Goal: Transaction & Acquisition: Purchase product/service

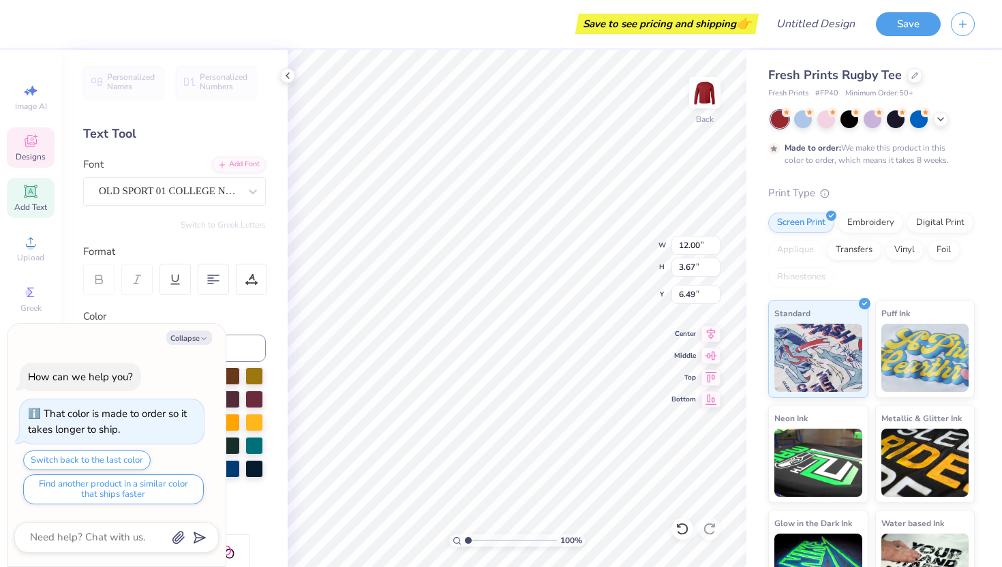
scroll to position [0, 1]
type textarea "x"
type textarea "T"
type textarea "x"
type textarea "Th"
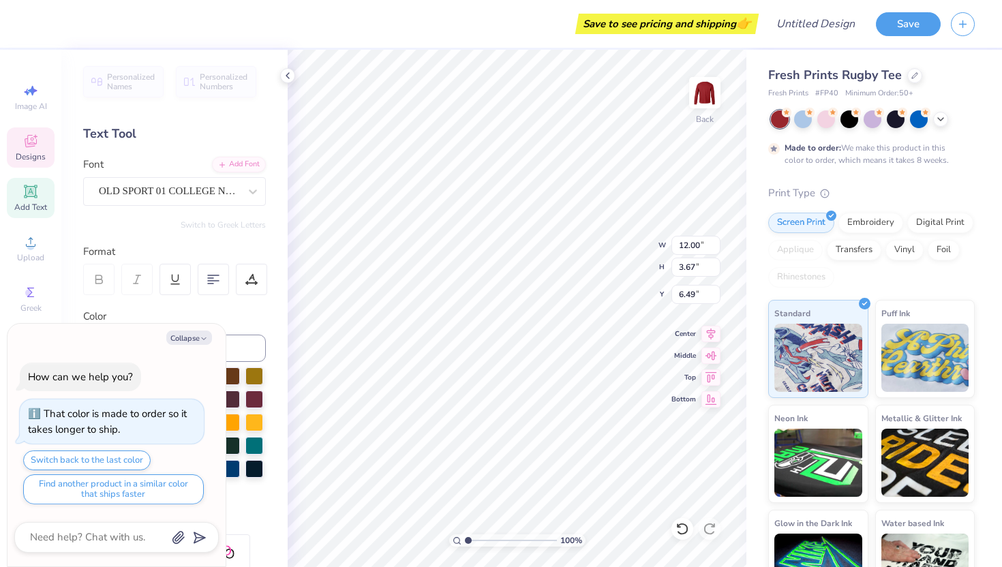
type textarea "x"
type textarea "The"
type textarea "x"
type textarea "Thet"
type textarea "x"
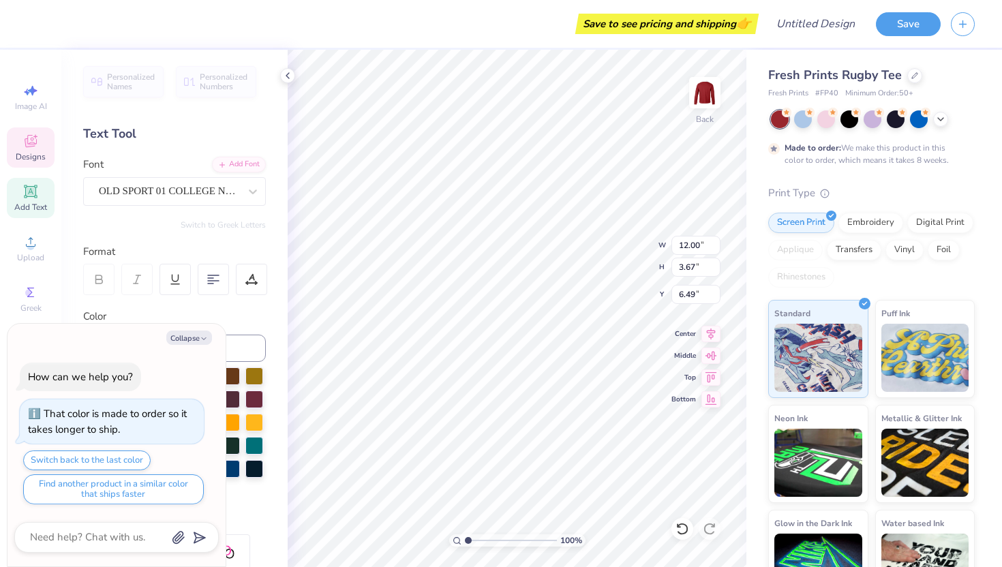
type textarea "Theta"
type textarea "x"
type input "2.03"
type input "0.75"
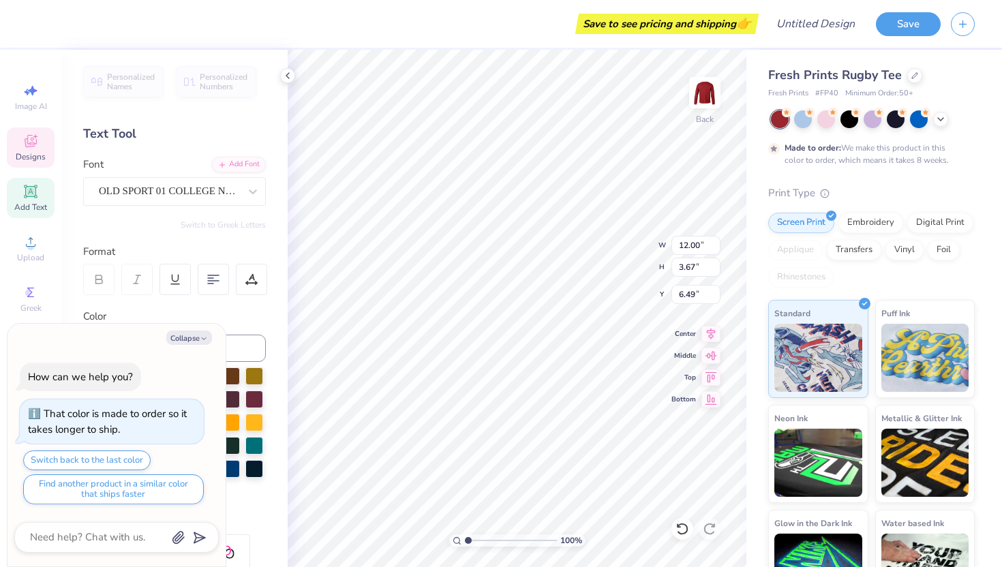
type input "9.78"
type textarea "x"
type textarea "G"
type textarea "x"
type textarea "Ga"
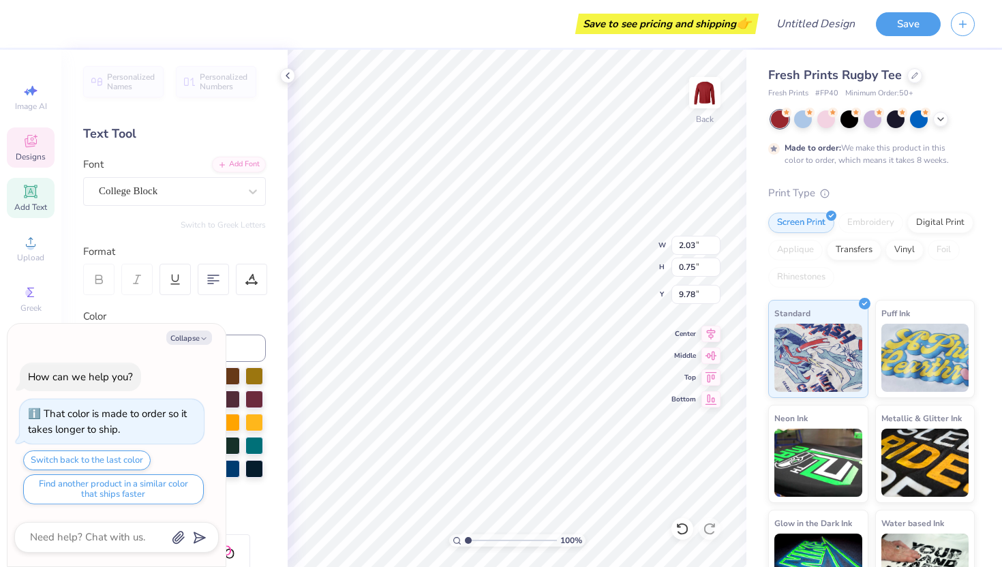
type textarea "x"
type textarea "Gam"
type textarea "x"
type textarea "Game"
type textarea "x"
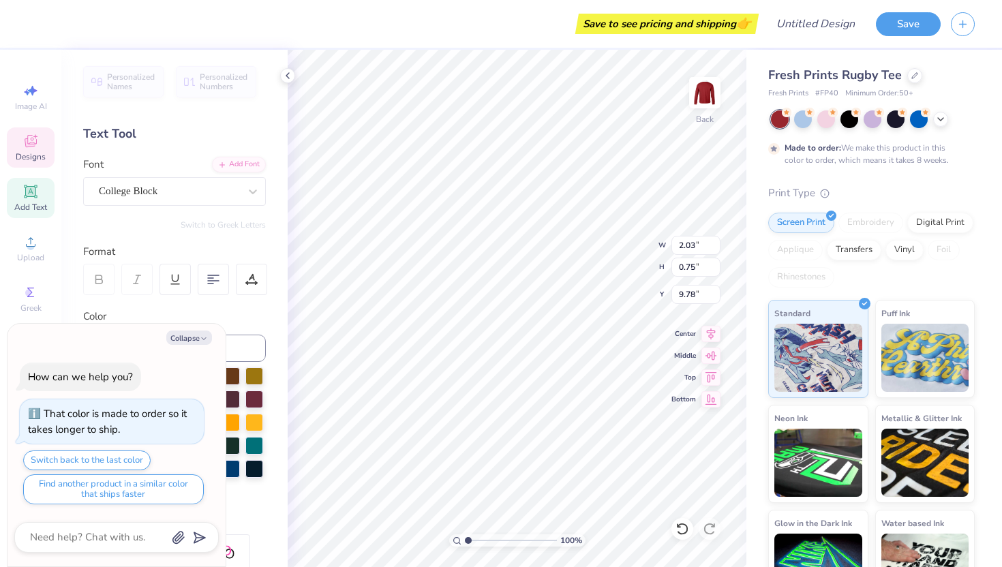
type textarea "Games"
type textarea "x"
type input "0.50"
type textarea "x"
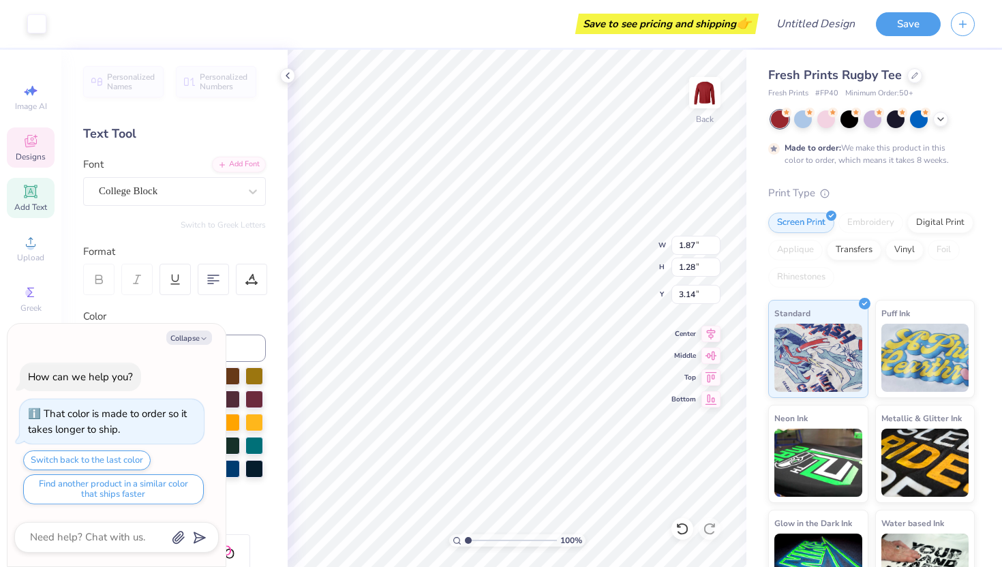
type input "3.30"
type textarea "x"
type input "3.00"
click at [687, 527] on icon at bounding box center [682, 529] width 12 height 12
type textarea "x"
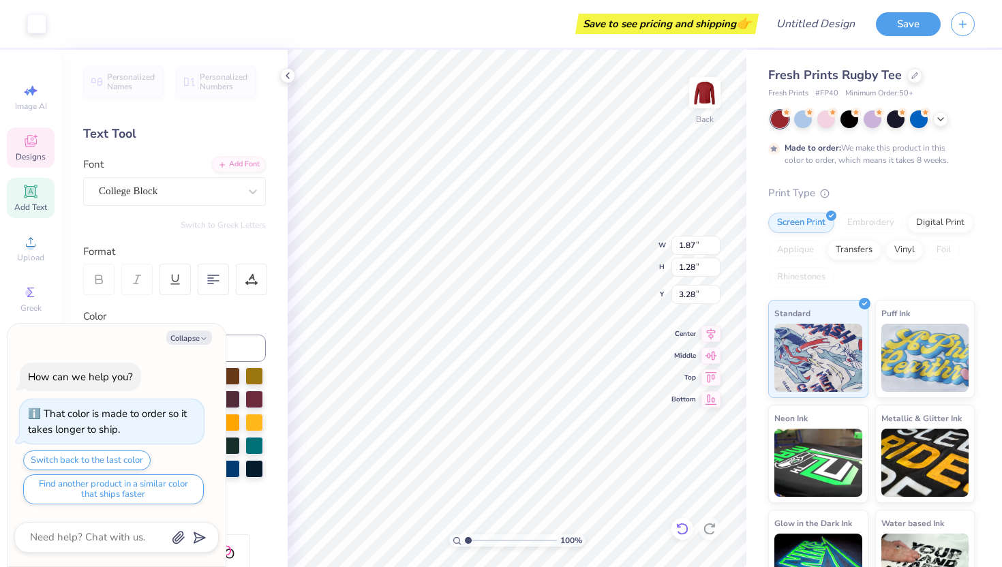
type input "3.30"
type textarea "x"
type input "3.38"
type textarea "x"
type textarea "EST. 1"
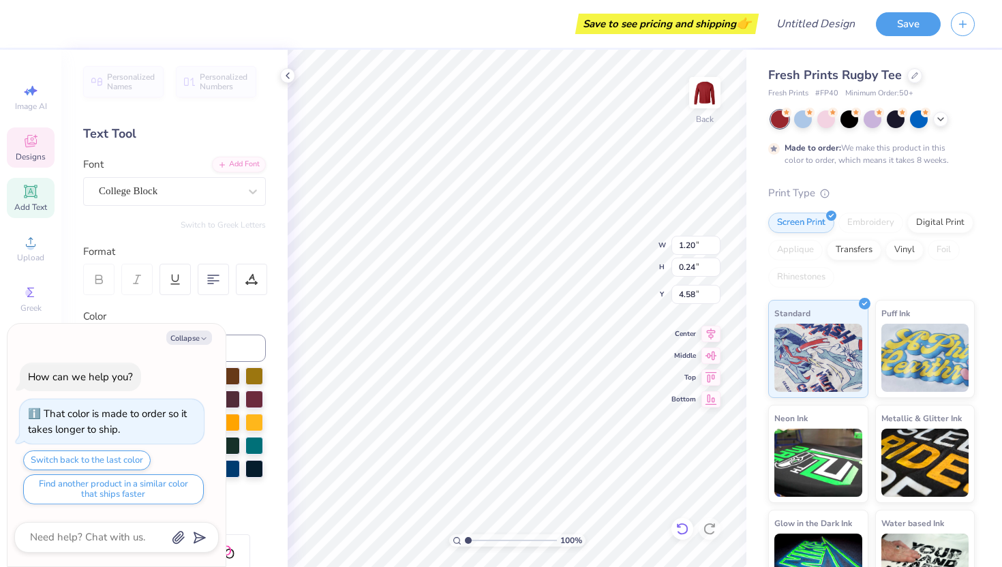
type textarea "x"
type textarea "EST. 18"
type textarea "x"
type textarea "EST. 187"
type textarea "x"
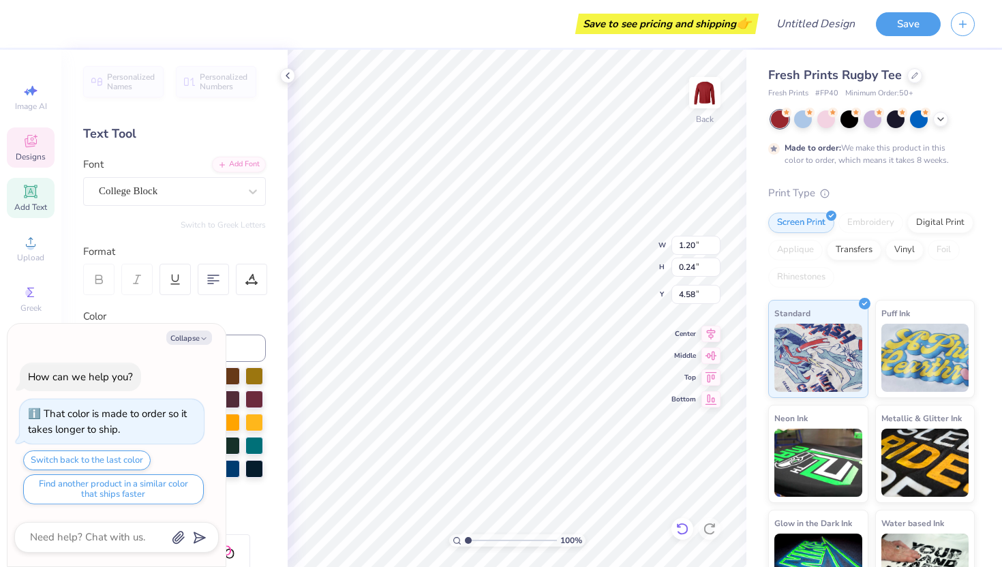
type textarea "EST. 1870"
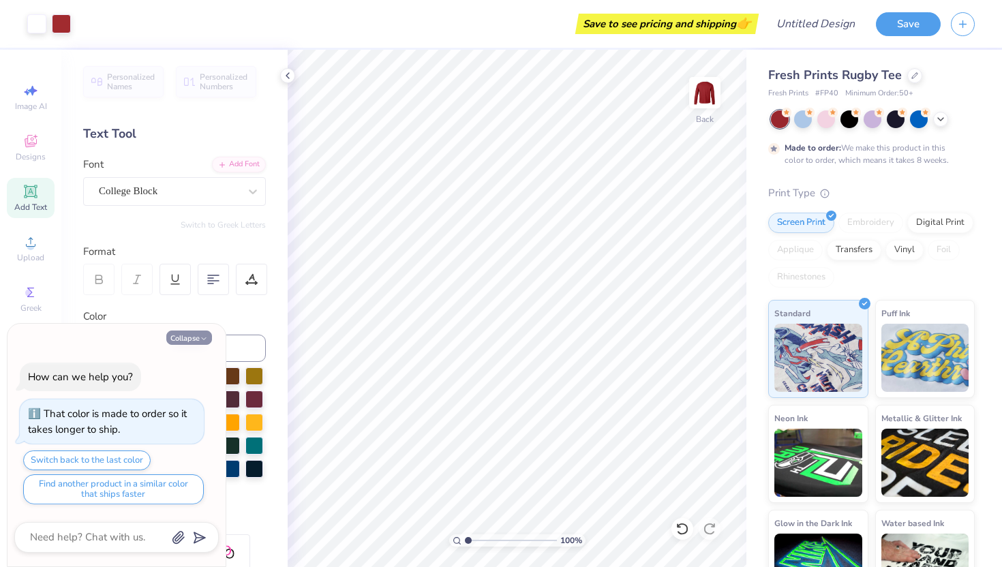
click at [188, 338] on button "Collapse" at bounding box center [189, 337] width 46 height 14
type textarea "x"
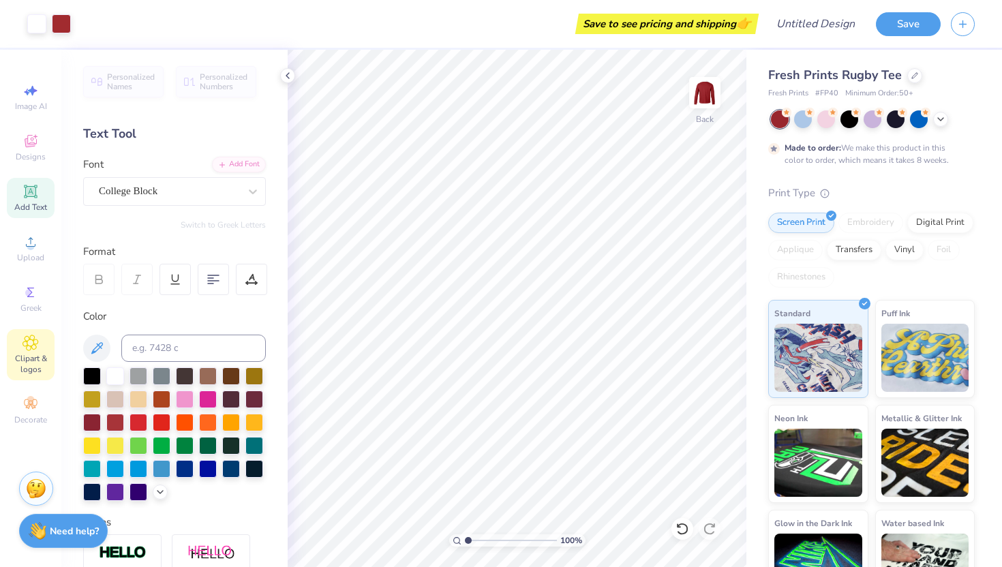
click at [27, 345] on icon at bounding box center [30, 342] width 15 height 15
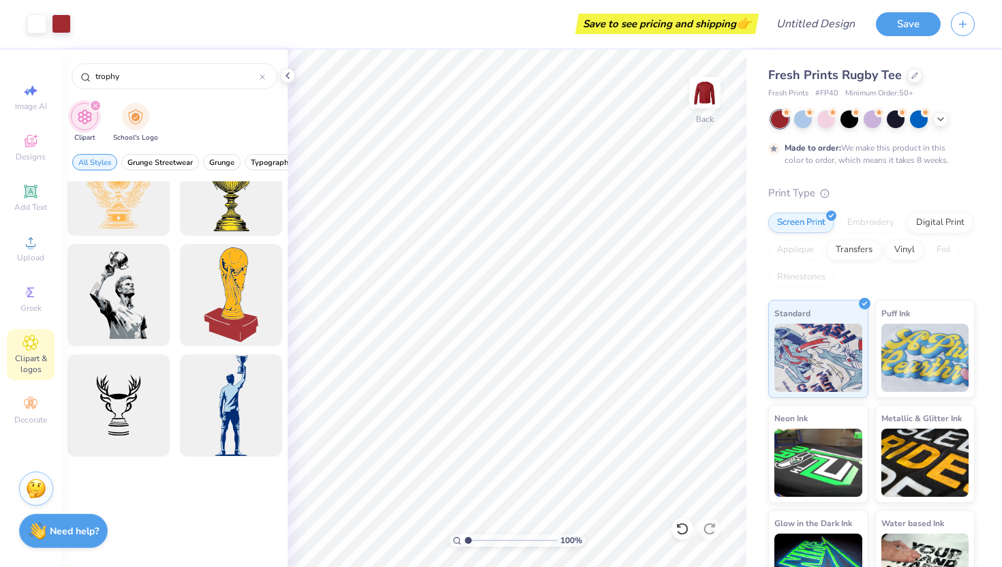
scroll to position [0, 0]
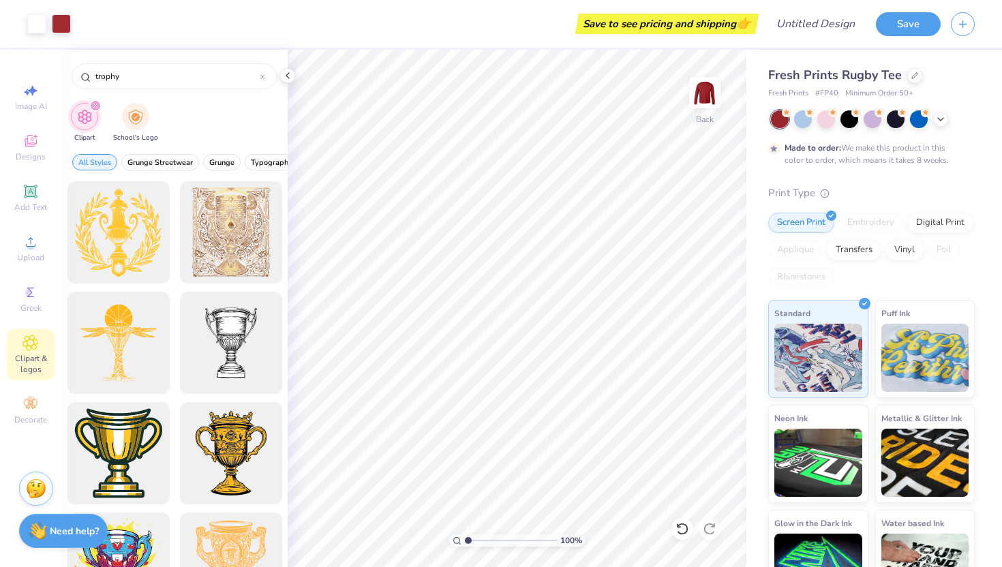
drag, startPoint x: 141, startPoint y: 77, endPoint x: 63, endPoint y: 76, distance: 77.7
click at [63, 76] on div "trophy" at bounding box center [174, 73] width 226 height 46
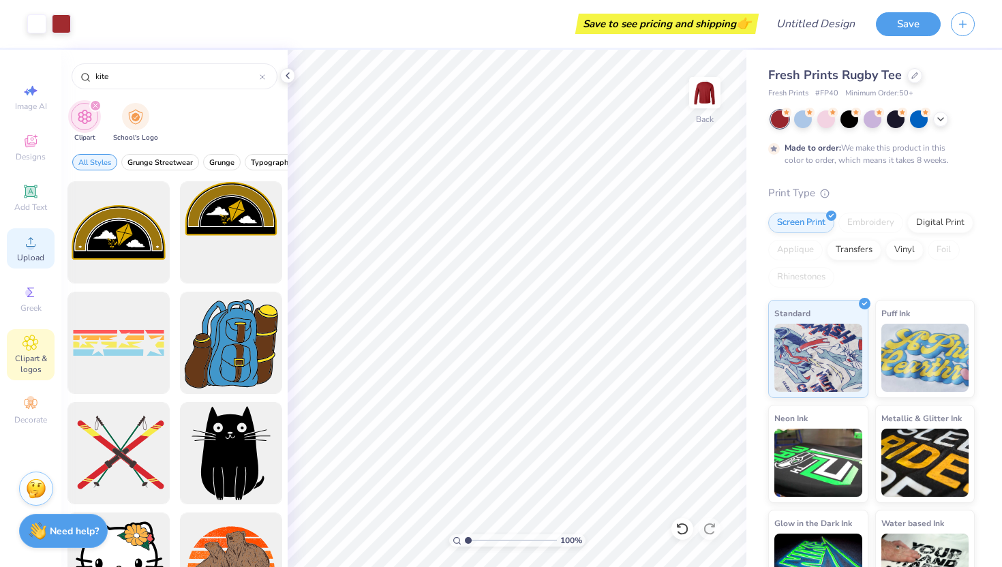
type input "kite"
click at [31, 242] on icon at bounding box center [31, 242] width 10 height 10
click at [29, 256] on span "Upload" at bounding box center [30, 257] width 27 height 11
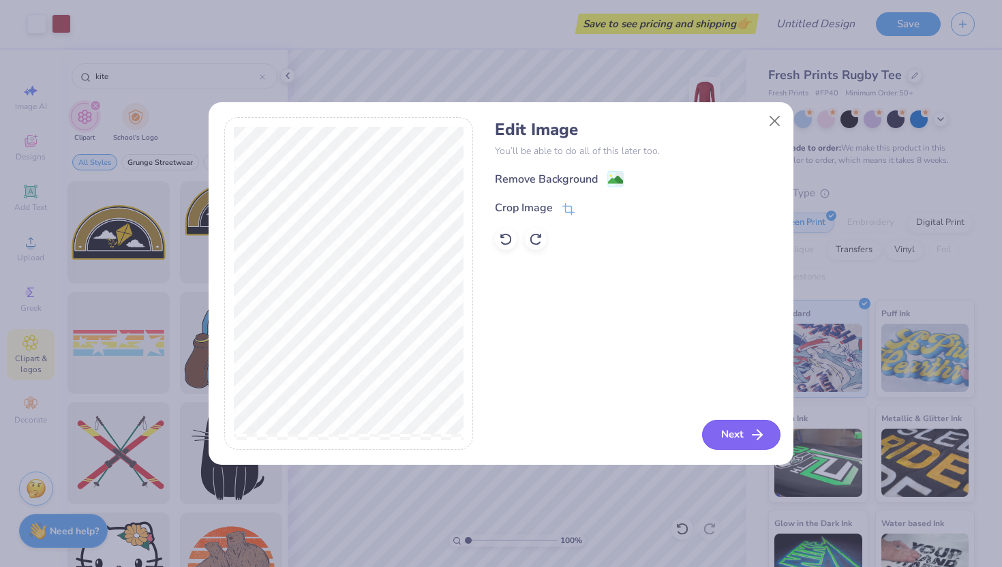
click at [750, 433] on icon "button" at bounding box center [757, 435] width 16 height 16
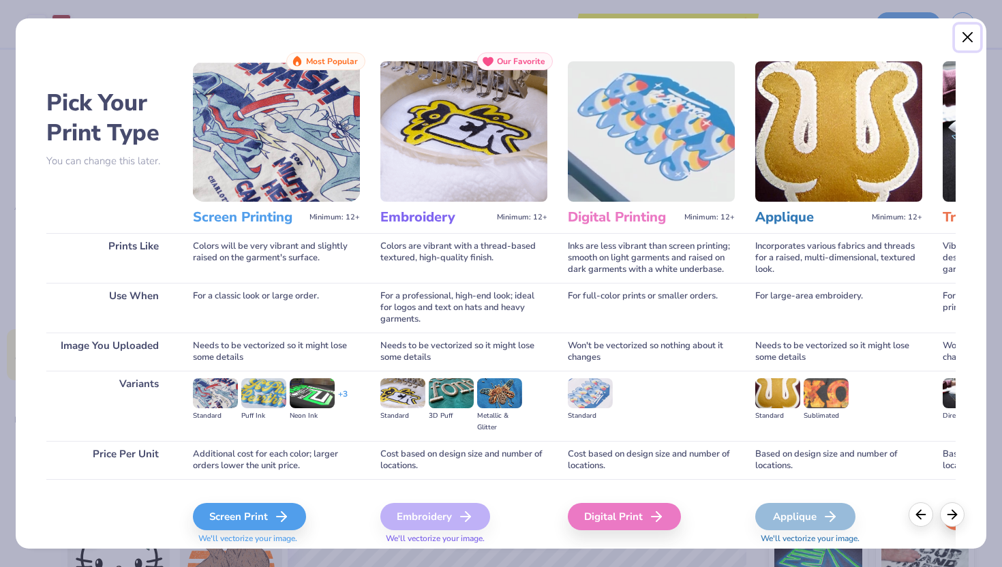
click at [970, 34] on button "Close" at bounding box center [968, 38] width 26 height 26
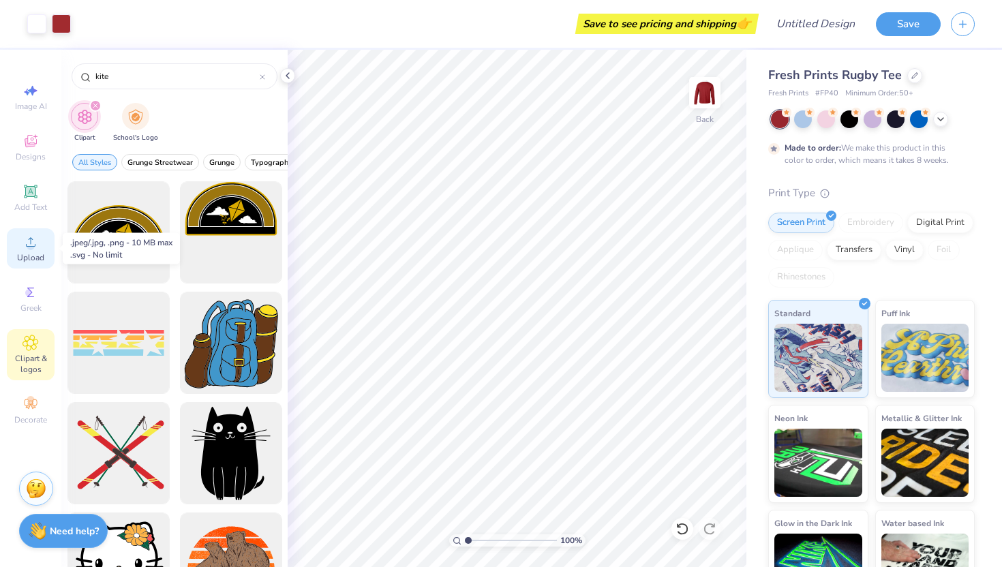
click at [21, 257] on span "Upload" at bounding box center [30, 257] width 27 height 11
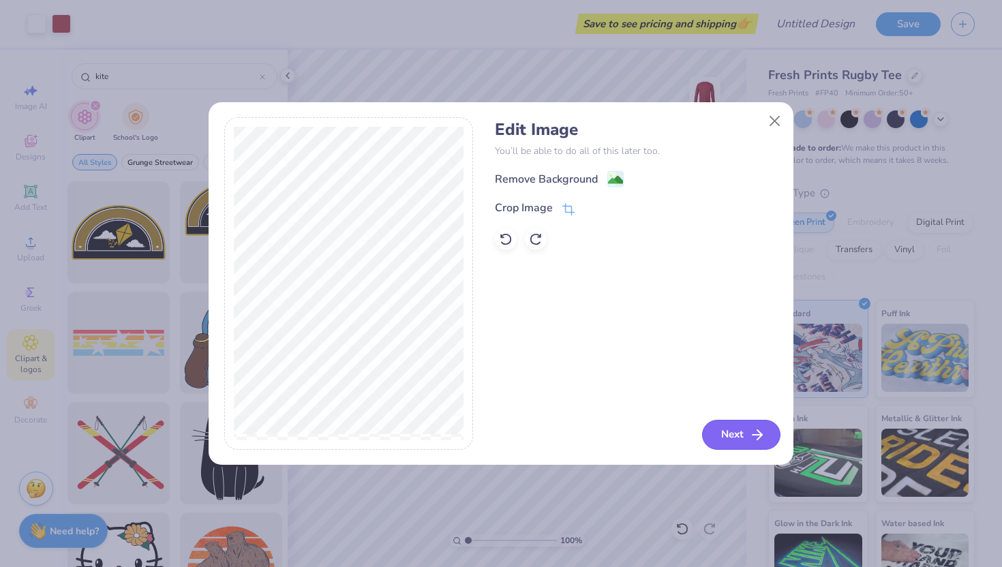
click at [707, 429] on button "Next" at bounding box center [741, 435] width 78 height 30
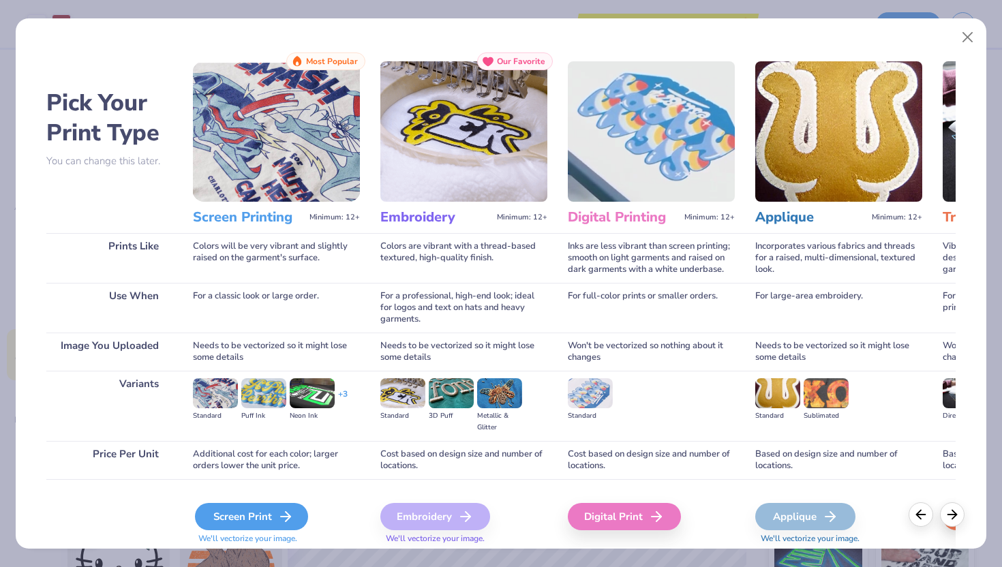
click at [288, 508] on div "Screen Print" at bounding box center [251, 516] width 113 height 27
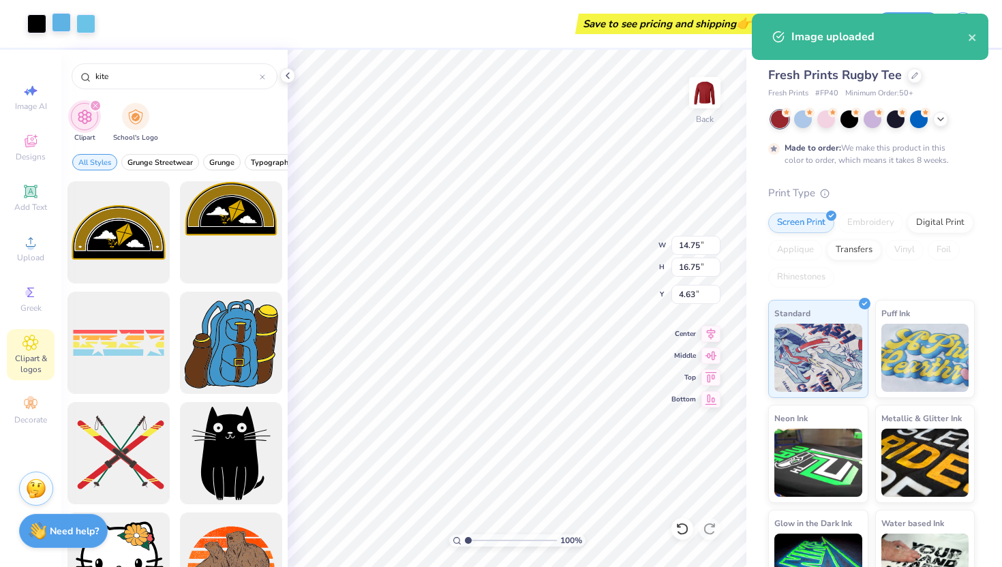
click at [64, 22] on div at bounding box center [61, 22] width 19 height 19
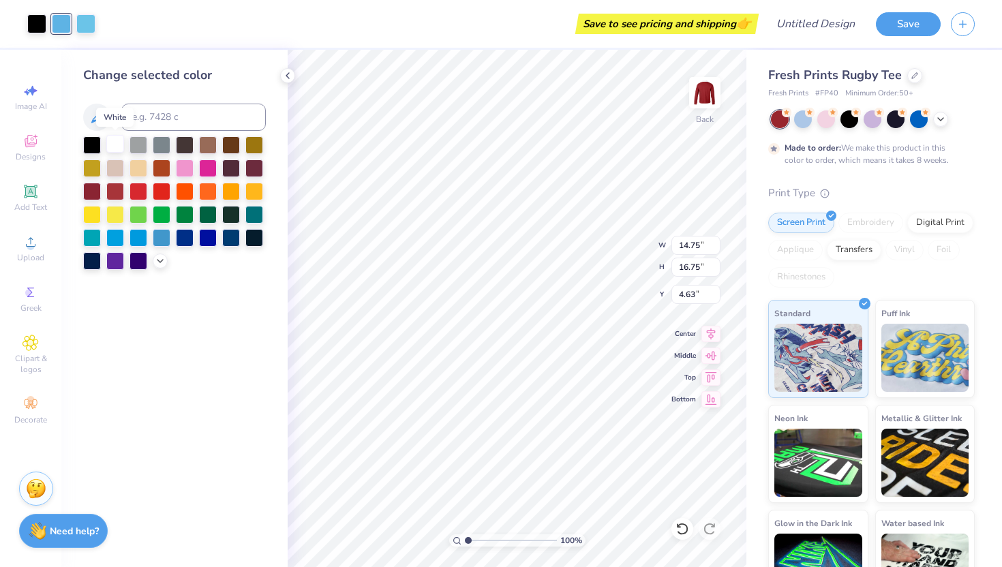
click at [117, 140] on div at bounding box center [115, 144] width 18 height 18
click at [40, 25] on div at bounding box center [36, 22] width 19 height 19
click at [85, 26] on div at bounding box center [85, 22] width 19 height 19
click at [84, 18] on div at bounding box center [85, 23] width 19 height 19
click at [116, 141] on div at bounding box center [115, 144] width 18 height 18
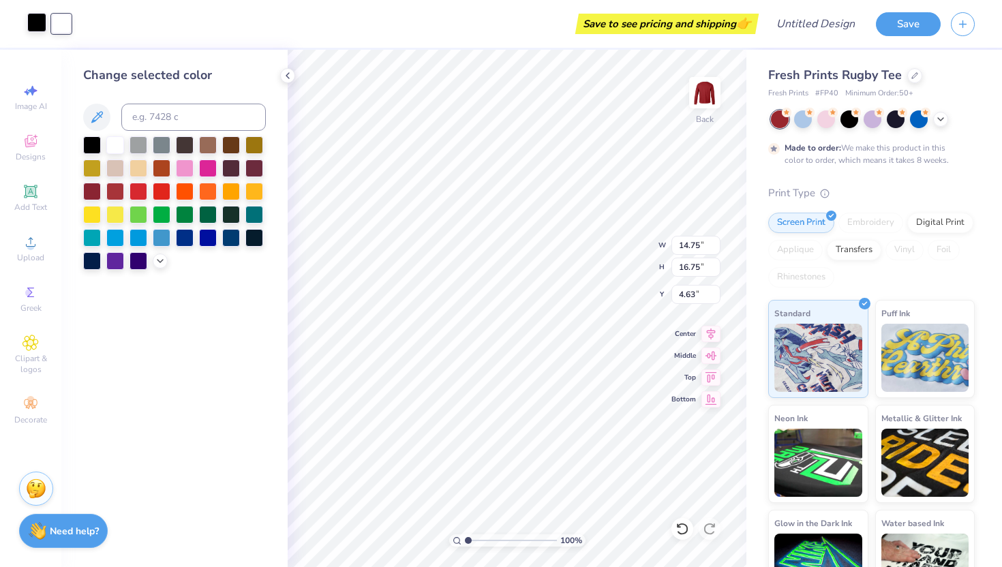
click at [35, 29] on div at bounding box center [36, 22] width 19 height 19
click at [113, 146] on div at bounding box center [115, 144] width 18 height 18
type input "3.20"
type input "3.63"
type input "17.74"
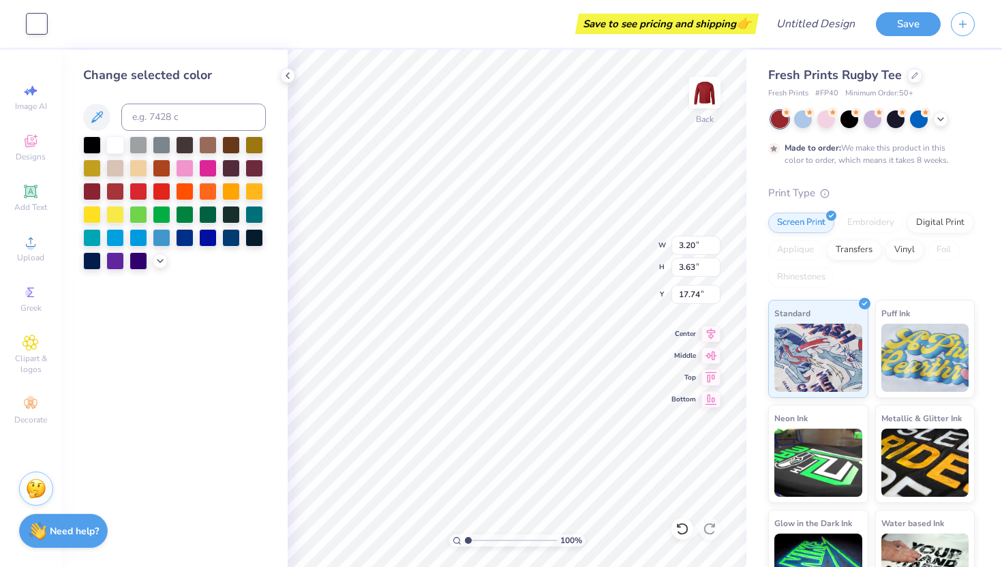
type input "1.67"
type input "1.90"
type input "1.92"
type input "1.52"
type input "3.00"
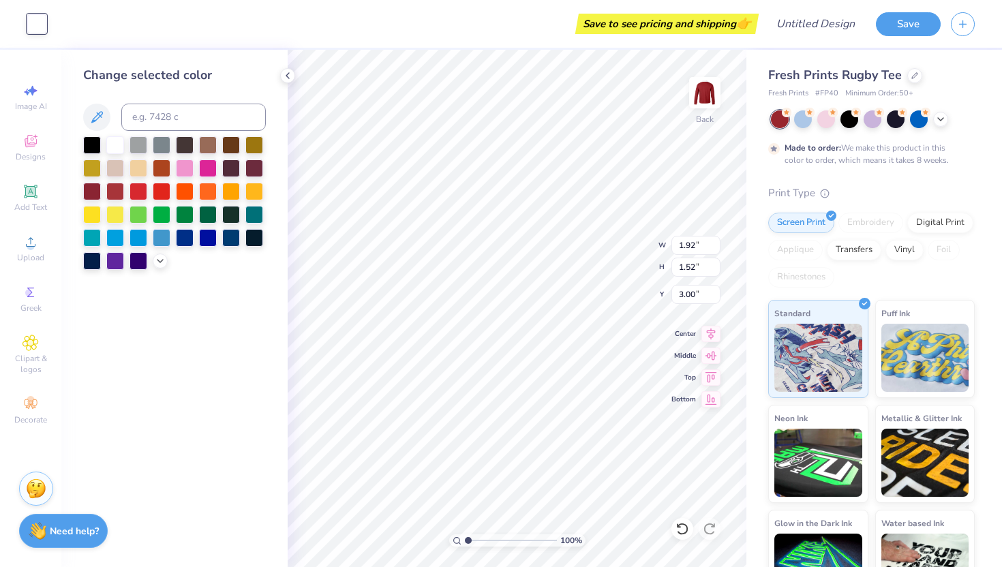
type input "1.69"
type input "1.34"
type input "3.00"
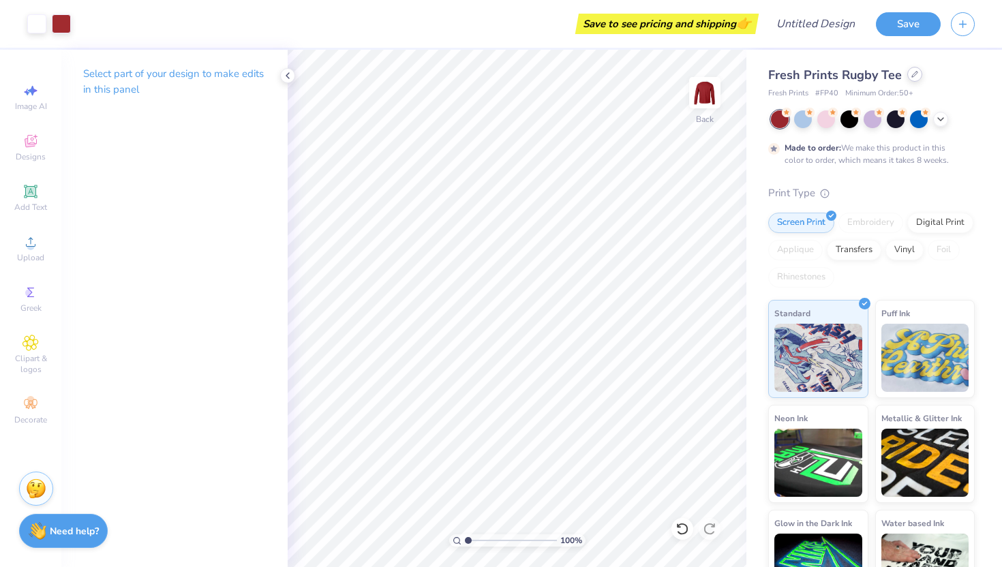
click at [912, 74] on icon at bounding box center [914, 74] width 5 height 5
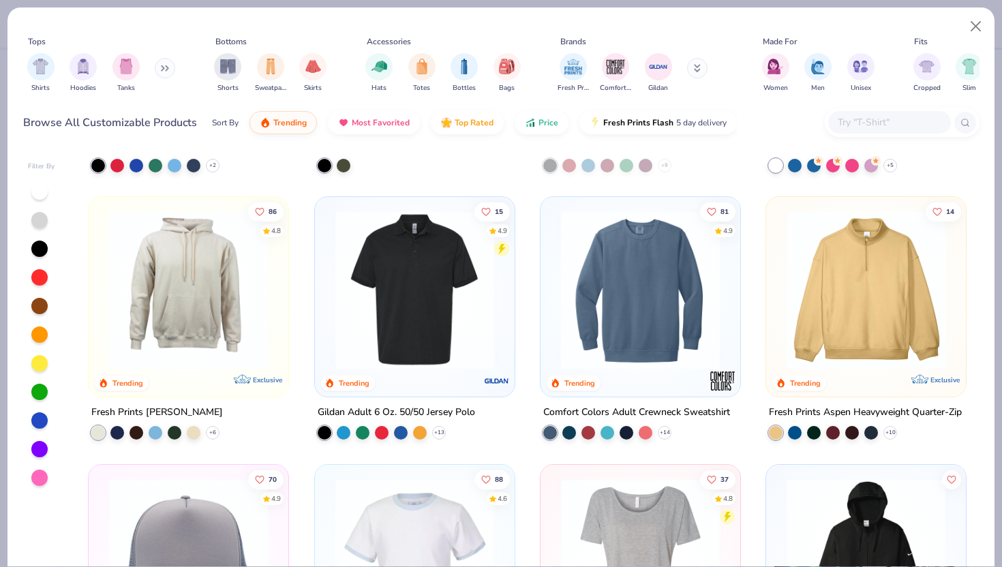
scroll to position [3434, 0]
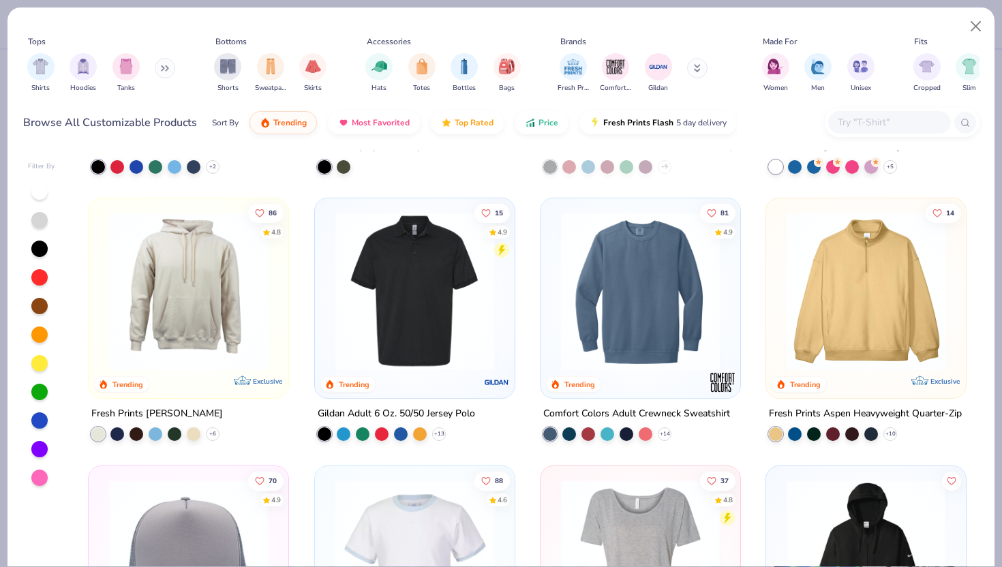
click at [822, 226] on img at bounding box center [866, 291] width 172 height 159
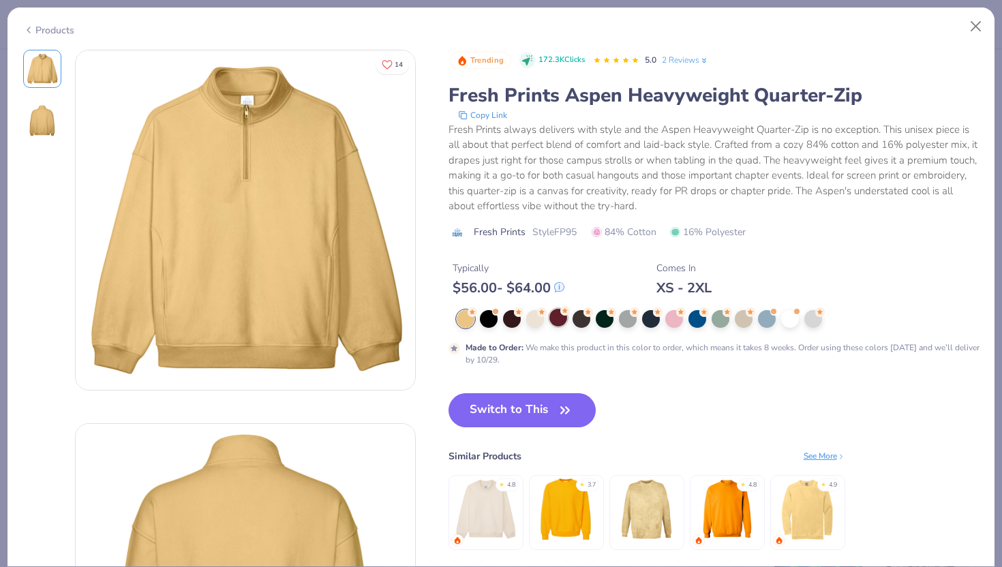
click at [557, 326] on div at bounding box center [558, 318] width 18 height 18
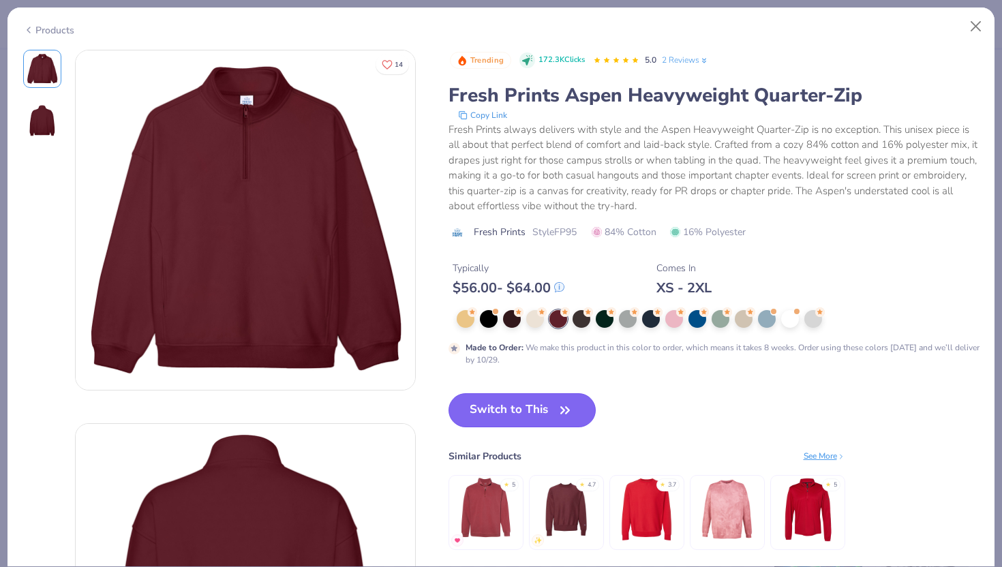
click at [496, 419] on button "Switch to This" at bounding box center [522, 410] width 148 height 34
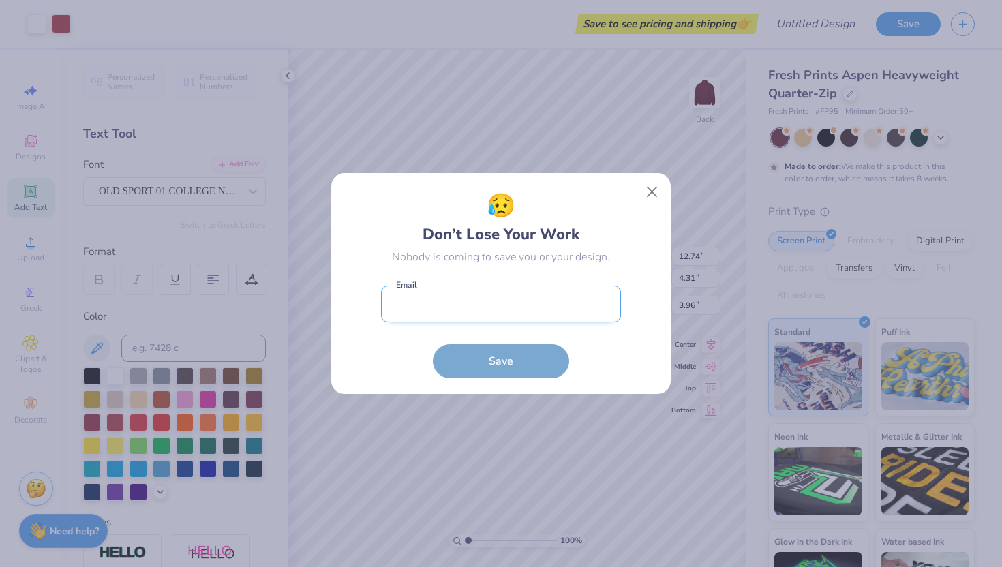
click at [557, 300] on body "Art colors Save to see pricing and shipping 👉 Design Title Save Image AI Design…" at bounding box center [501, 283] width 1002 height 567
click at [652, 193] on button "Close" at bounding box center [652, 192] width 26 height 26
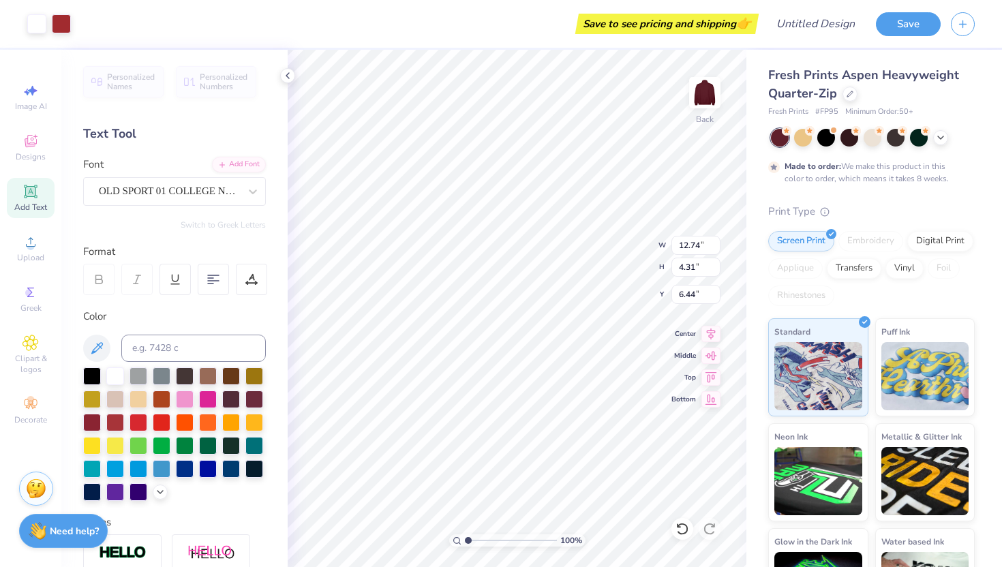
type input "5.91"
type input "2.09"
click at [850, 98] on div at bounding box center [849, 92] width 15 height 15
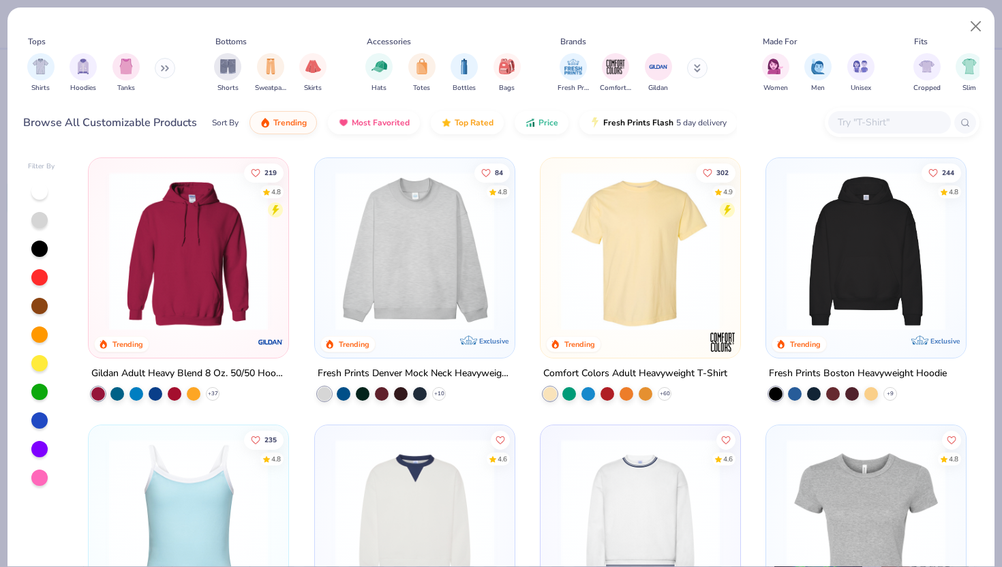
click at [618, 262] on img at bounding box center [640, 251] width 172 height 159
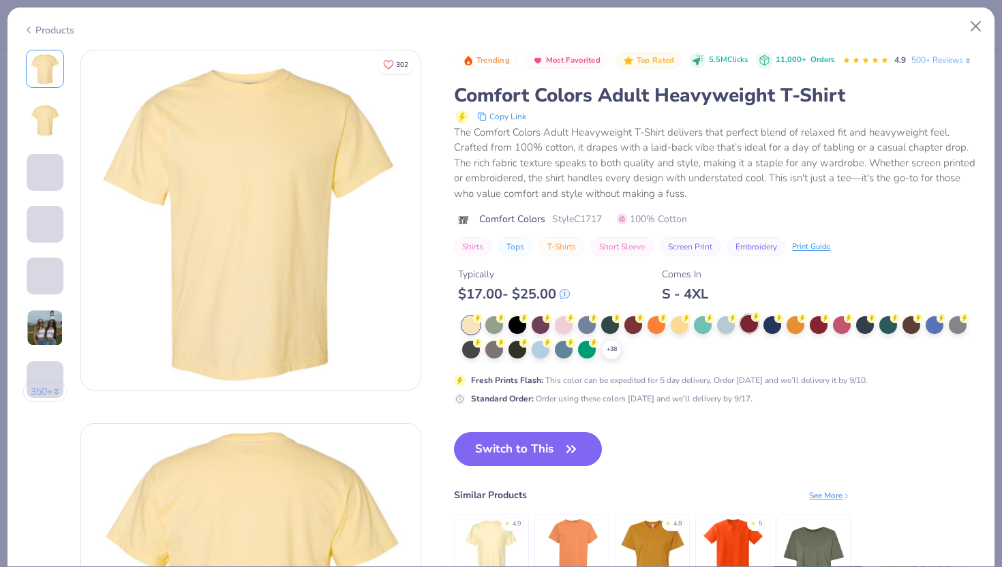
click at [758, 328] on div at bounding box center [749, 324] width 18 height 18
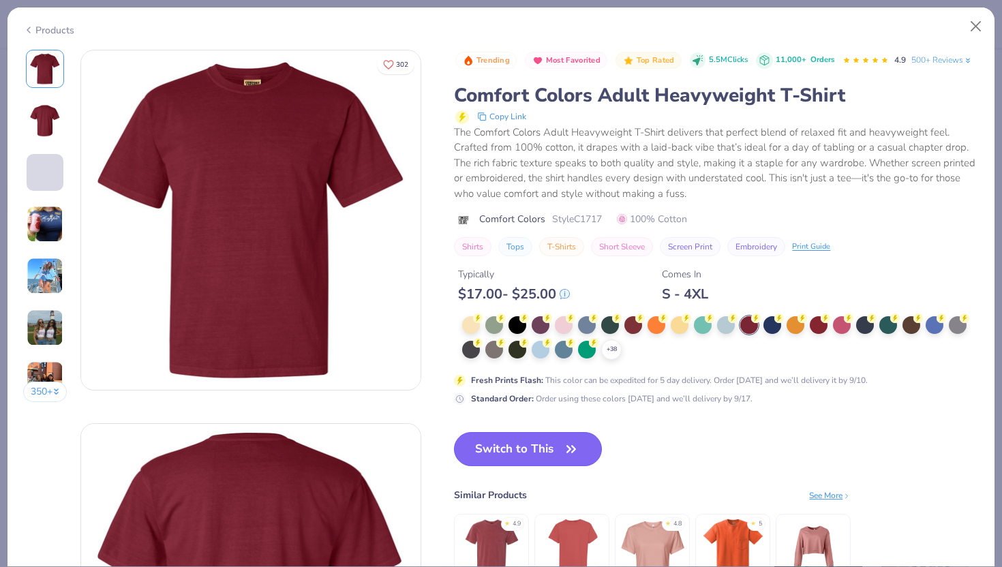
click at [557, 450] on button "Switch to This" at bounding box center [528, 449] width 148 height 34
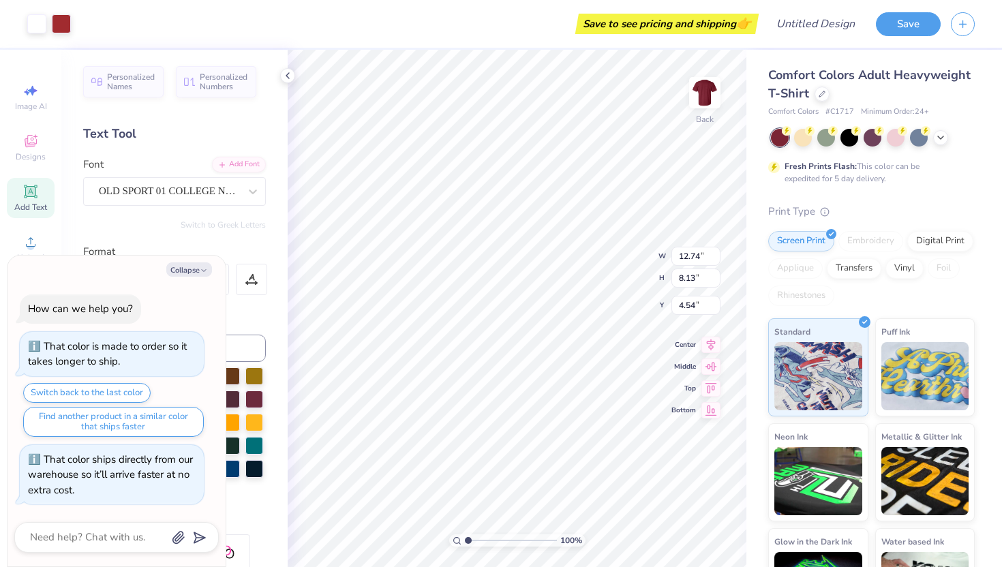
type textarea "x"
type input "1.10"
type textarea "x"
type input "3.89"
type textarea "x"
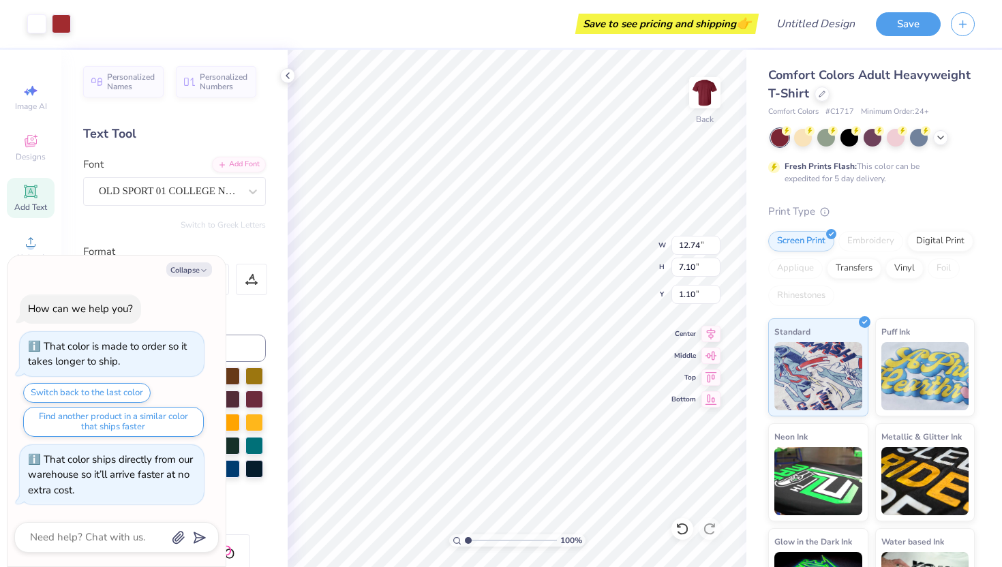
type input "1.98"
click at [674, 534] on div at bounding box center [682, 529] width 22 height 22
type textarea "x"
type input "3.89"
click at [712, 530] on icon at bounding box center [710, 529] width 14 height 14
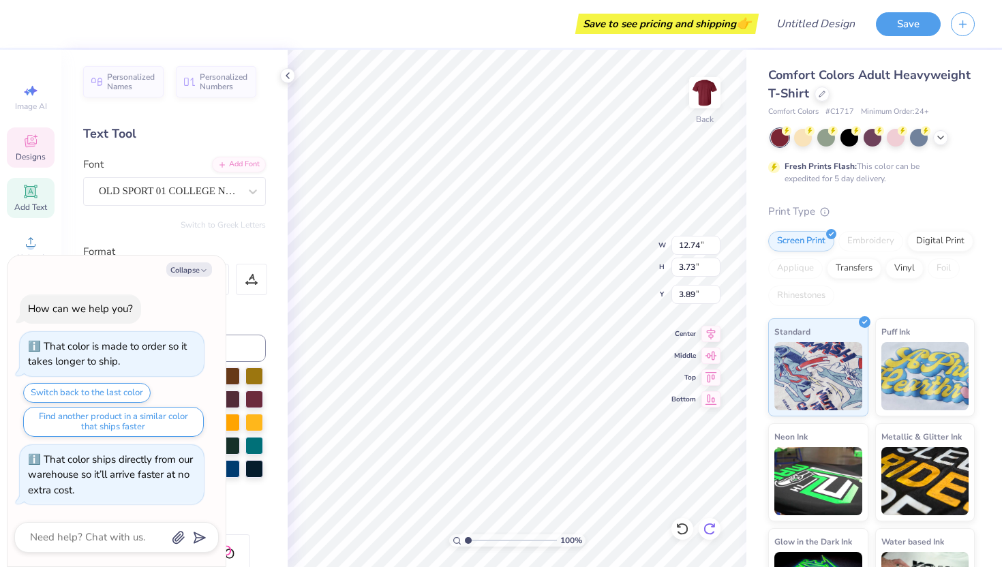
type textarea "x"
type input "4.77"
type textarea "x"
type input "5.20"
type textarea "x"
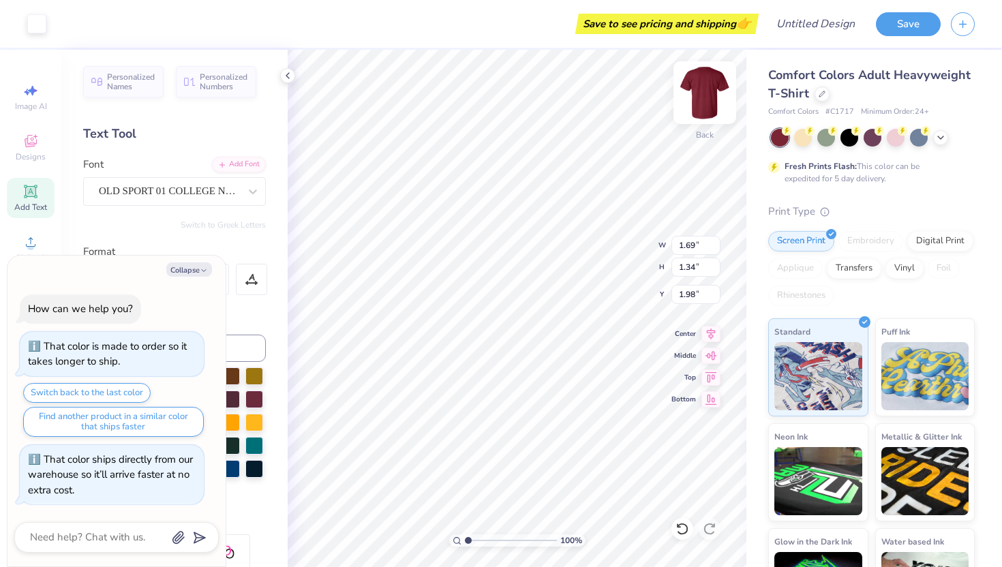
type input "1.53"
type input "1.21"
type input "2.08"
type textarea "x"
type input "1.79"
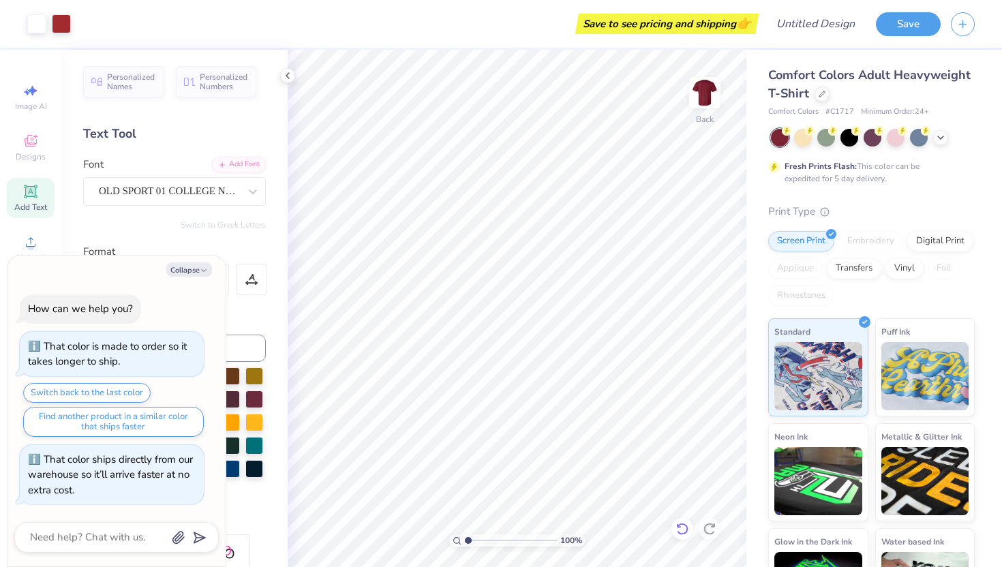
click at [688, 530] on icon at bounding box center [682, 529] width 14 height 14
type textarea "x"
type input "1.79"
click at [686, 526] on icon at bounding box center [682, 529] width 12 height 12
click at [683, 526] on icon at bounding box center [682, 529] width 14 height 14
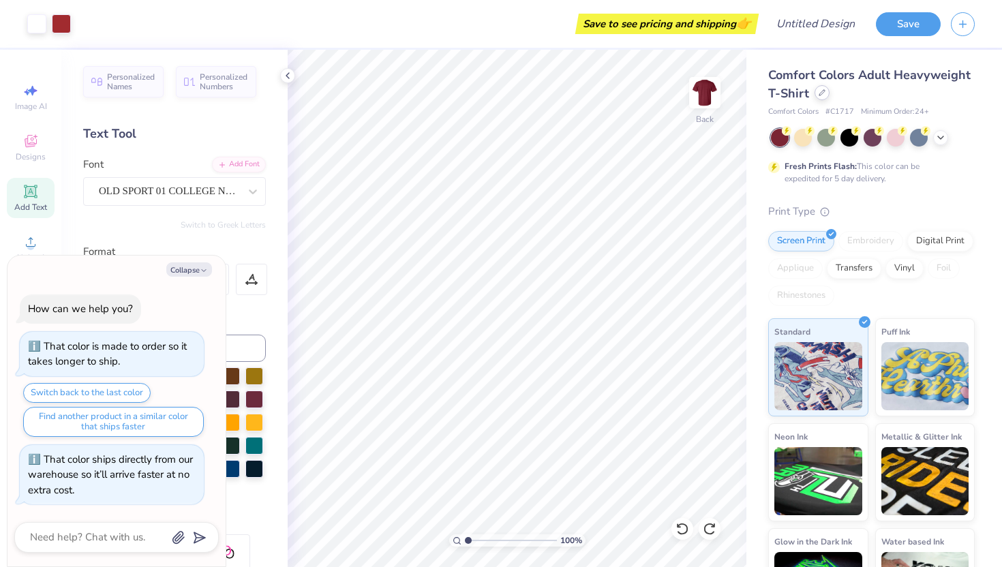
click at [820, 91] on icon at bounding box center [821, 92] width 7 height 7
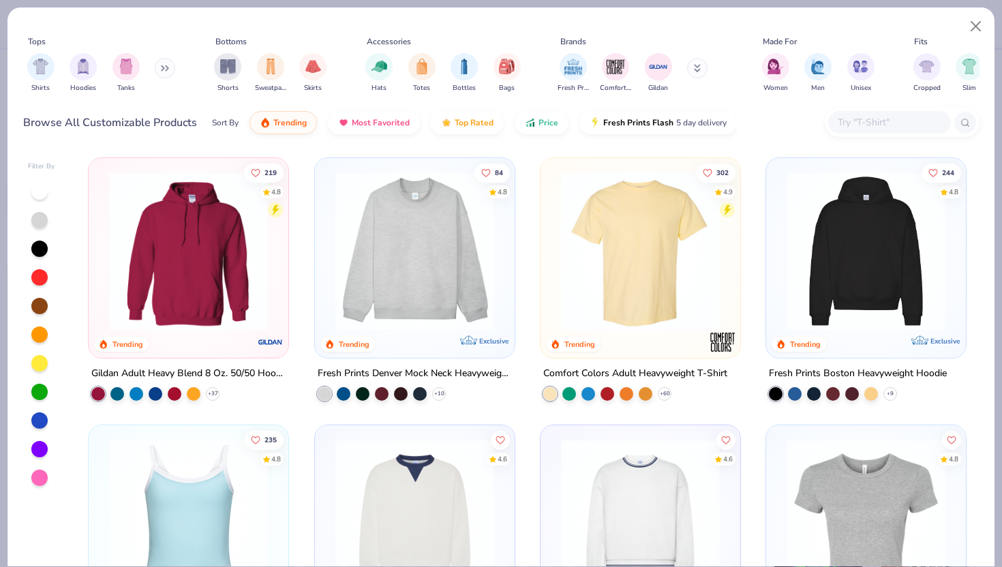
click at [198, 225] on img at bounding box center [188, 251] width 172 height 159
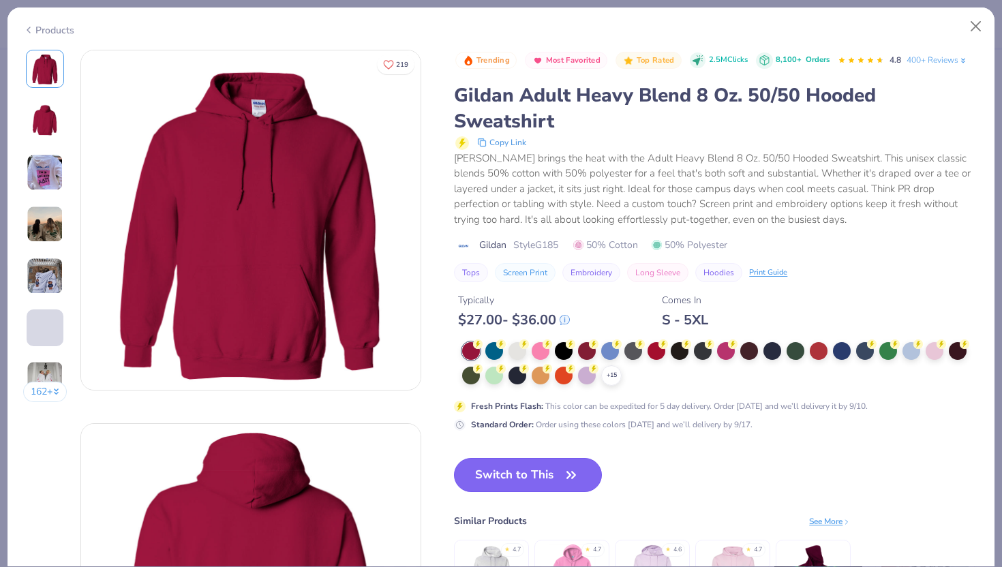
click at [514, 480] on button "Switch to This" at bounding box center [528, 475] width 148 height 34
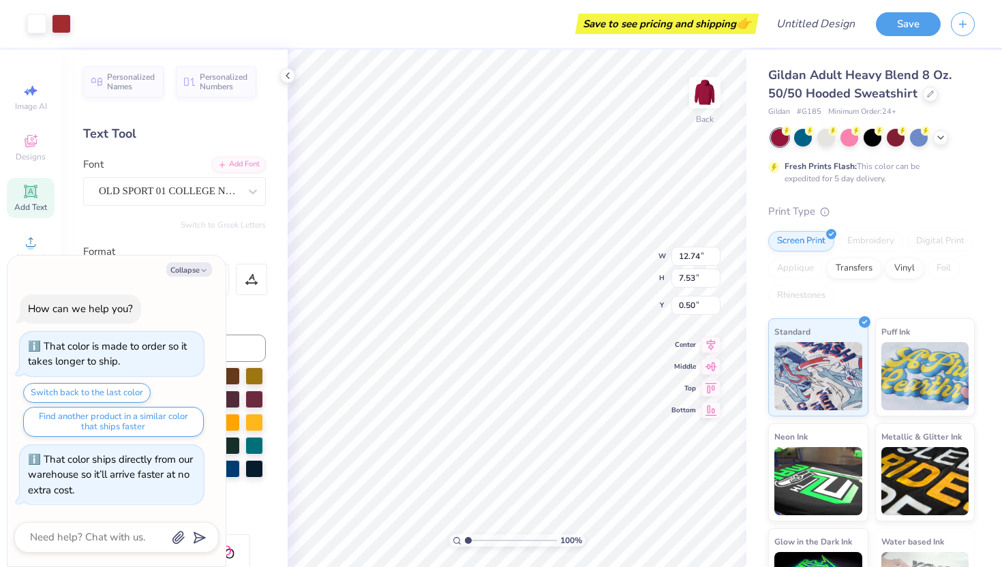
type textarea "x"
type input "1.46"
click at [693, 258] on input "7.53" at bounding box center [695, 267] width 49 height 19
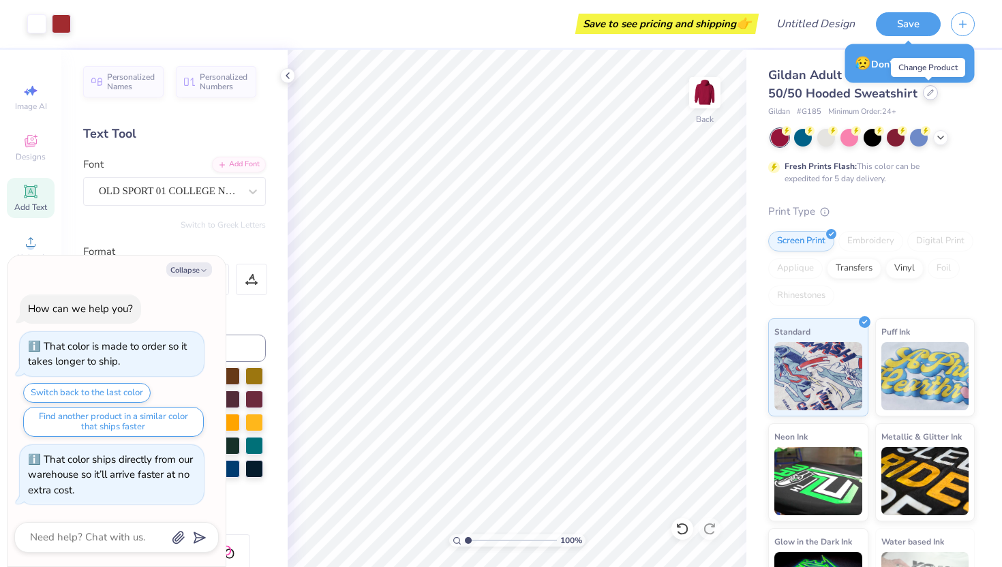
click at [923, 92] on div at bounding box center [930, 92] width 15 height 15
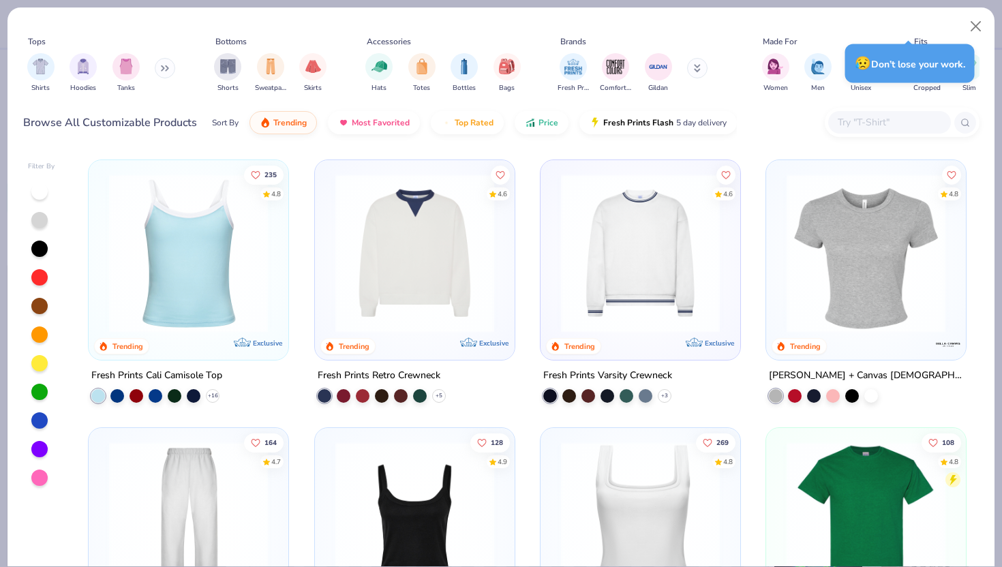
scroll to position [266, 0]
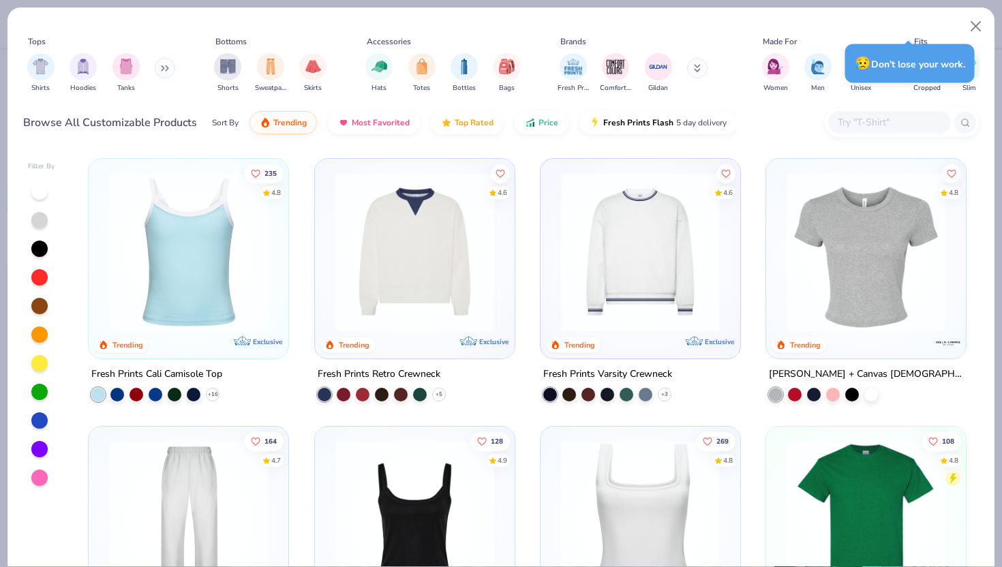
click at [433, 523] on img at bounding box center [414, 519] width 172 height 159
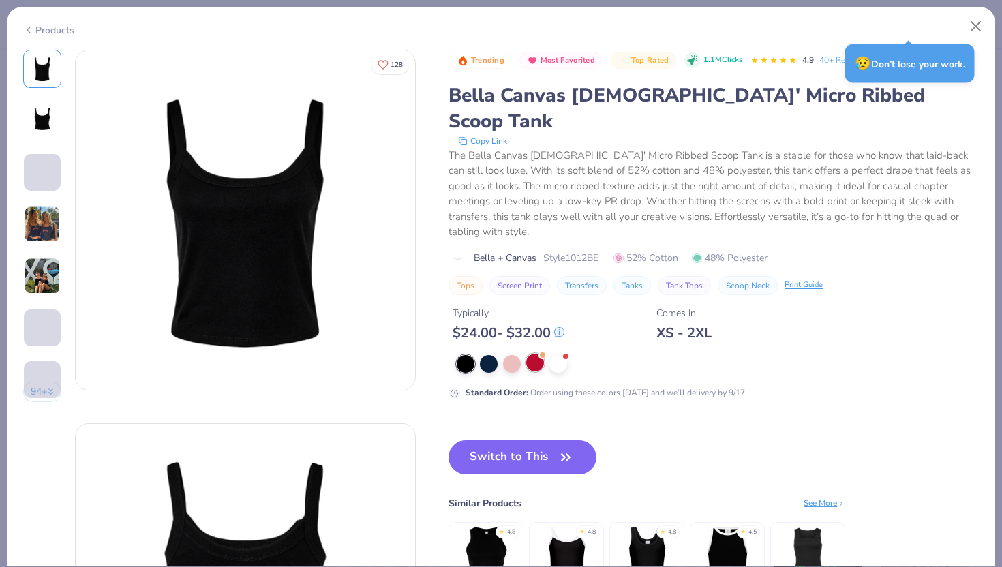
click at [535, 354] on div at bounding box center [535, 363] width 18 height 18
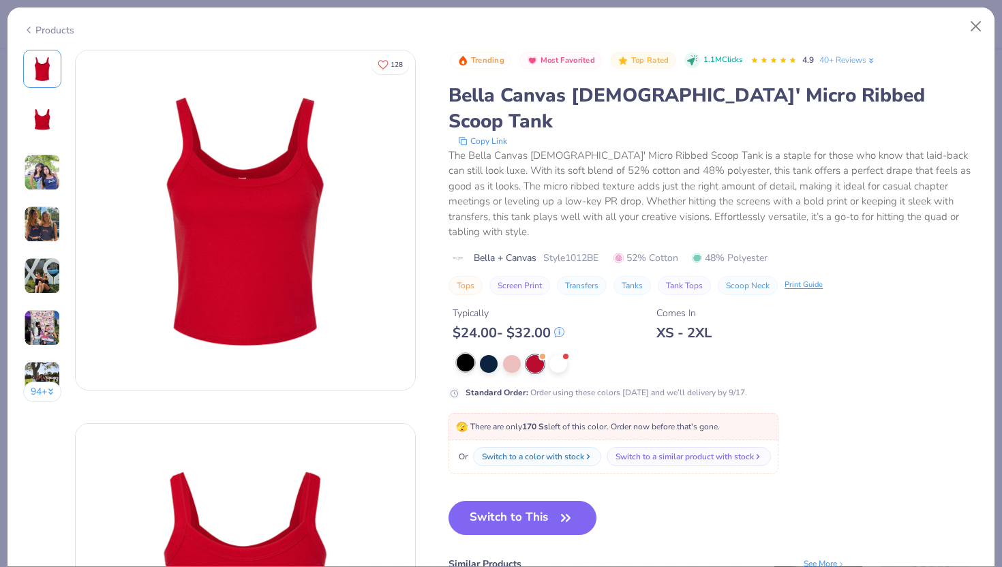
click at [466, 354] on div at bounding box center [466, 363] width 18 height 18
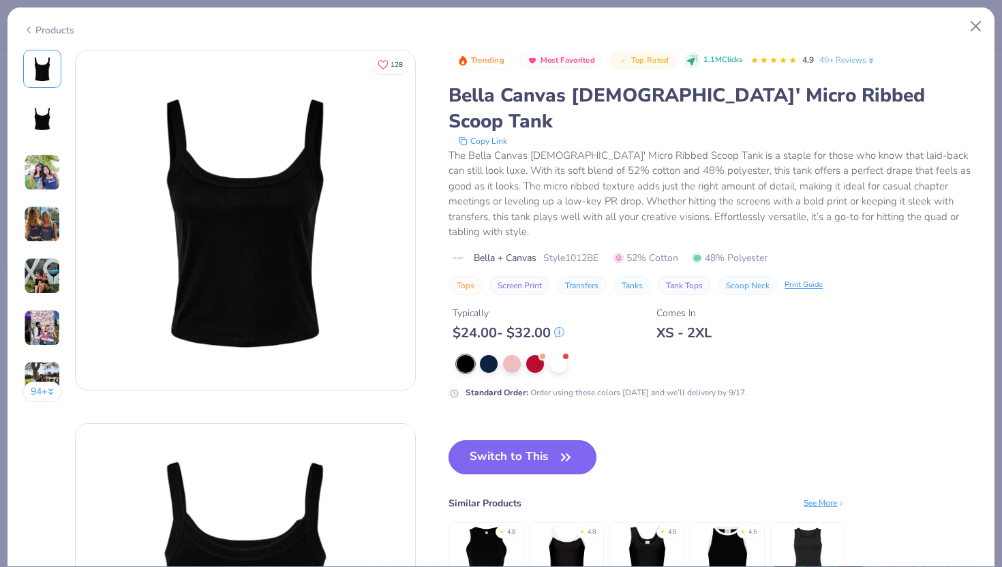
click at [529, 440] on button "Switch to This" at bounding box center [522, 457] width 148 height 34
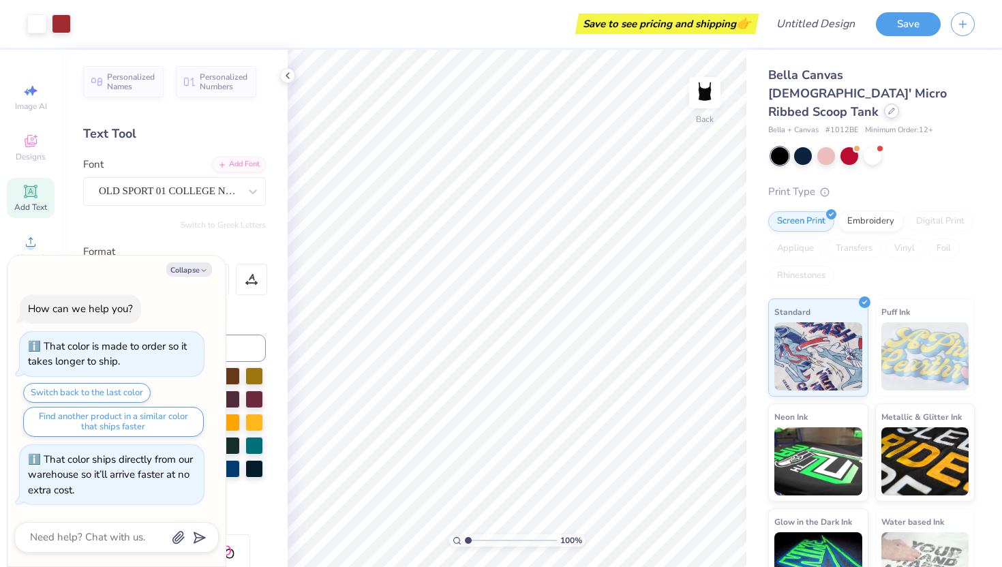
click at [888, 108] on icon at bounding box center [891, 111] width 7 height 7
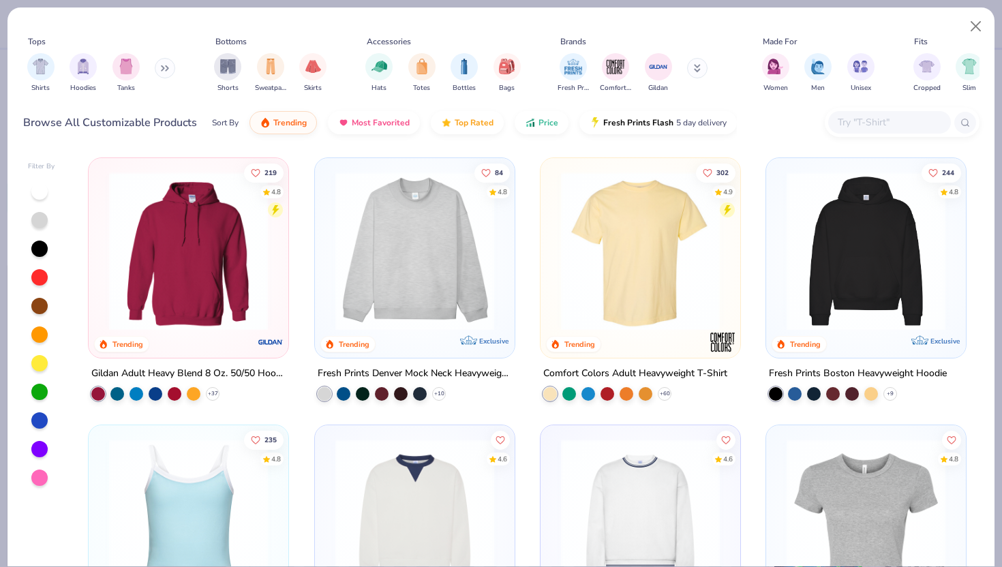
scroll to position [138, 0]
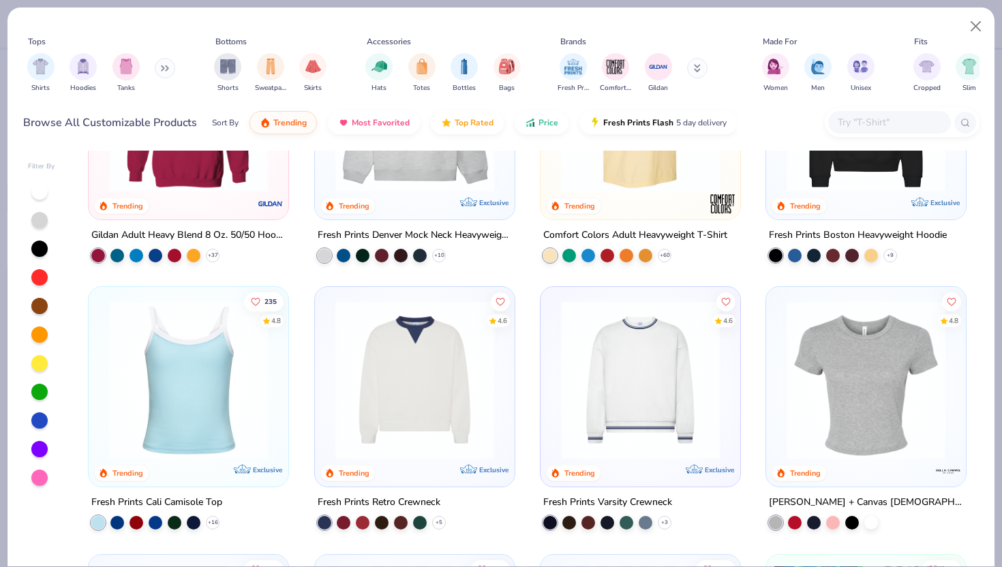
click at [900, 392] on img at bounding box center [866, 380] width 172 height 159
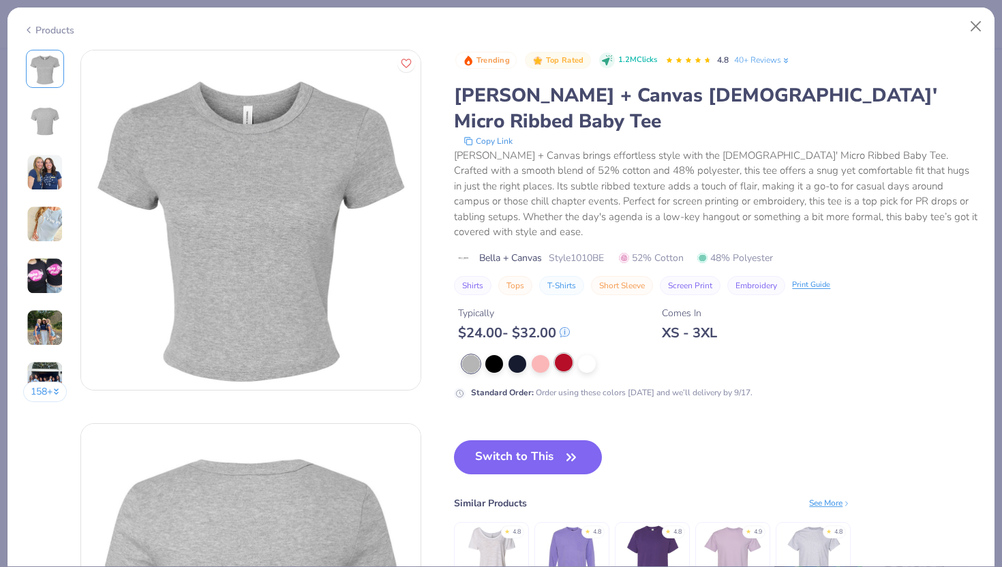
click at [569, 354] on div at bounding box center [564, 363] width 18 height 18
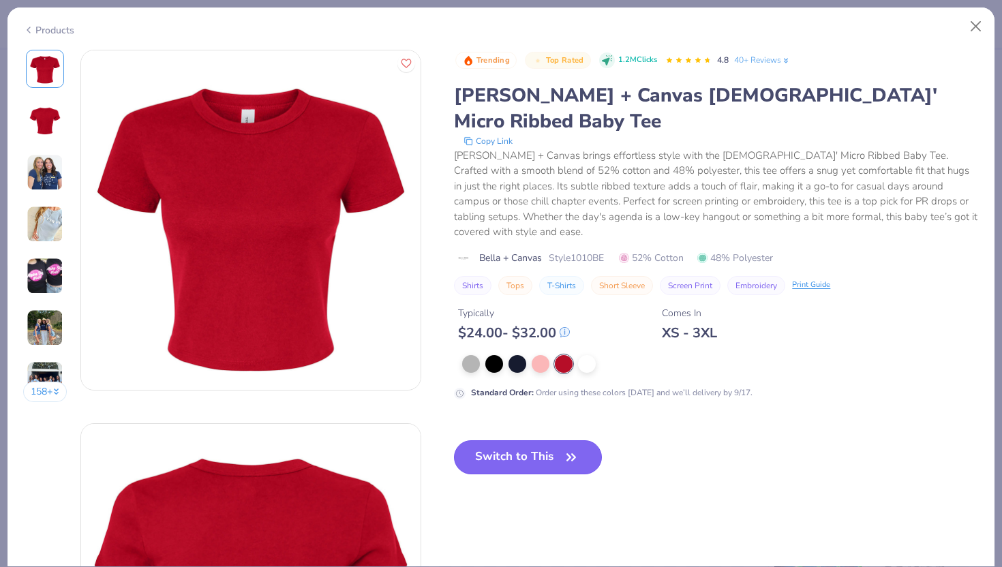
click at [532, 440] on button "Switch to This" at bounding box center [528, 457] width 148 height 34
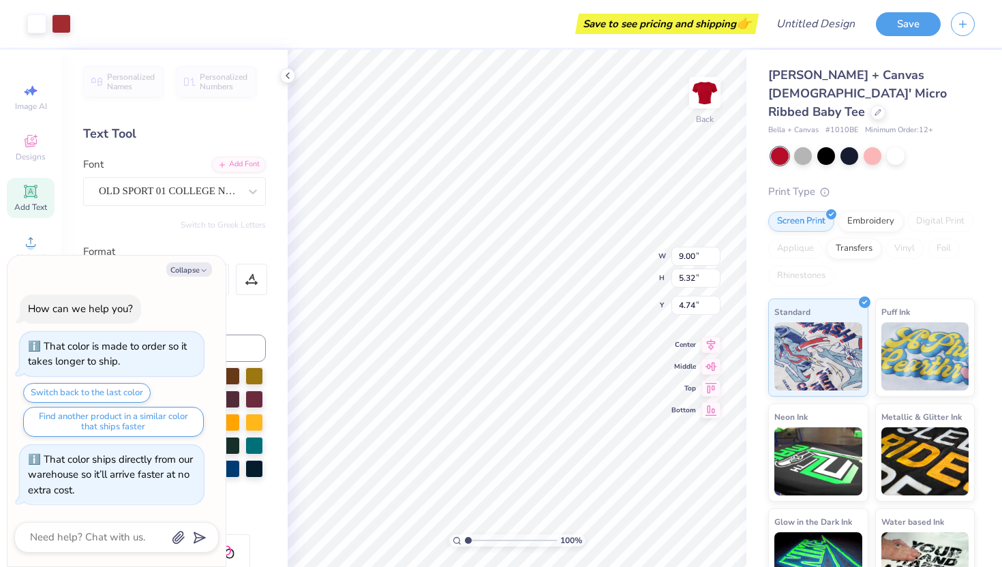
type textarea "x"
type input "0.72"
type textarea "x"
type input "9.89"
type input "5.84"
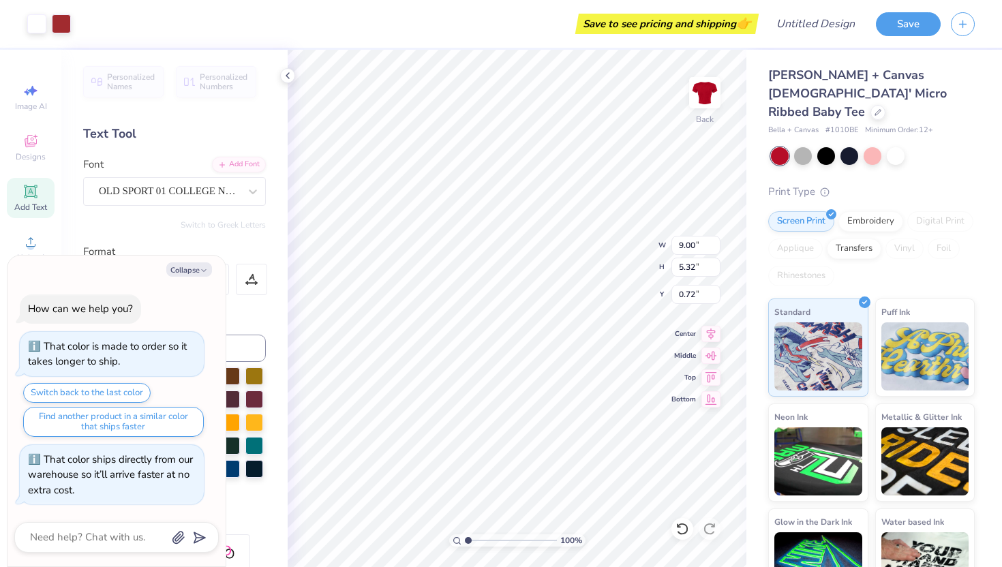
type input "0.74"
type textarea "x"
type input "10.85"
type input "6.41"
type input "0.76"
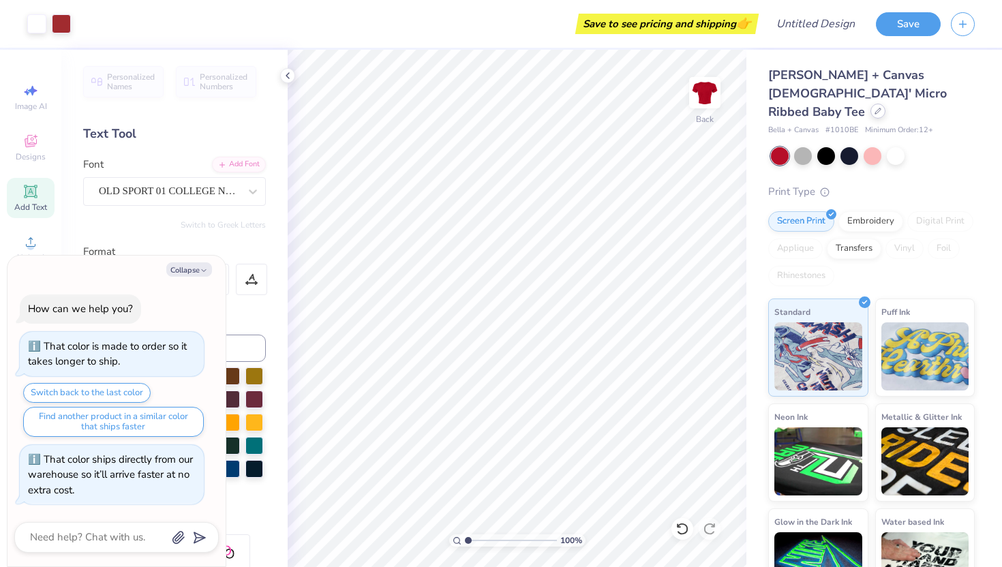
click at [874, 108] on icon at bounding box center [877, 111] width 7 height 7
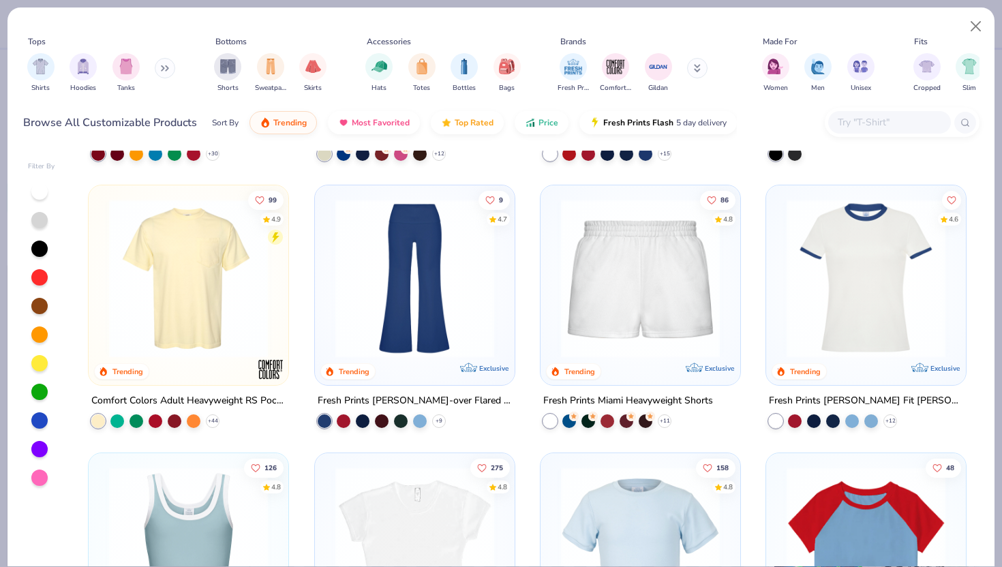
scroll to position [1319, 0]
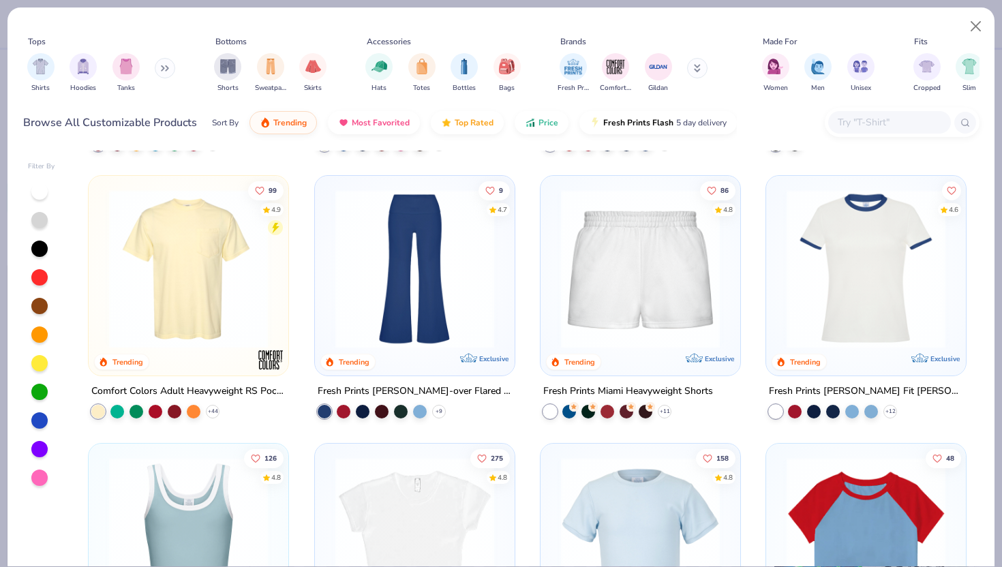
click at [158, 67] on button at bounding box center [165, 68] width 20 height 20
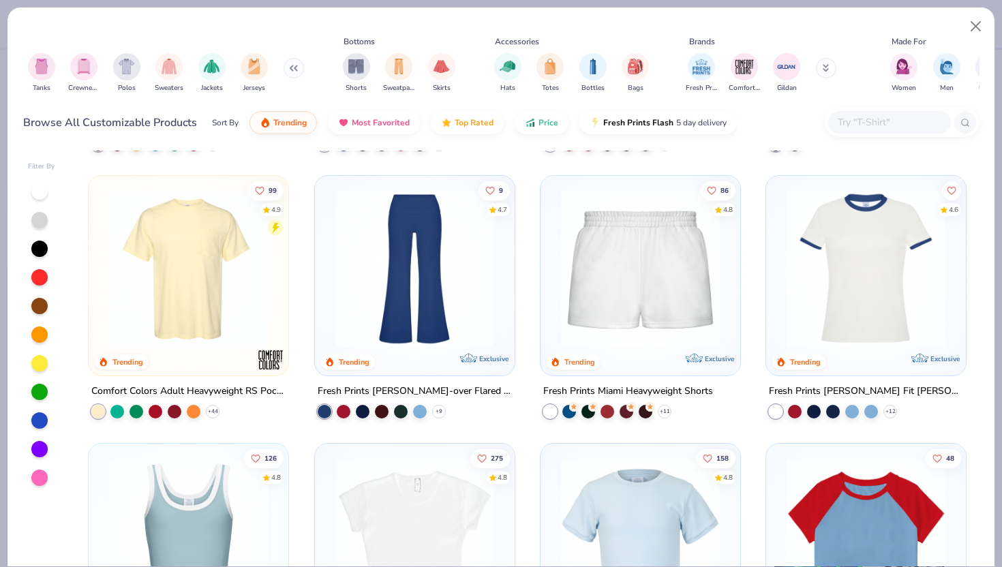
scroll to position [0, 0]
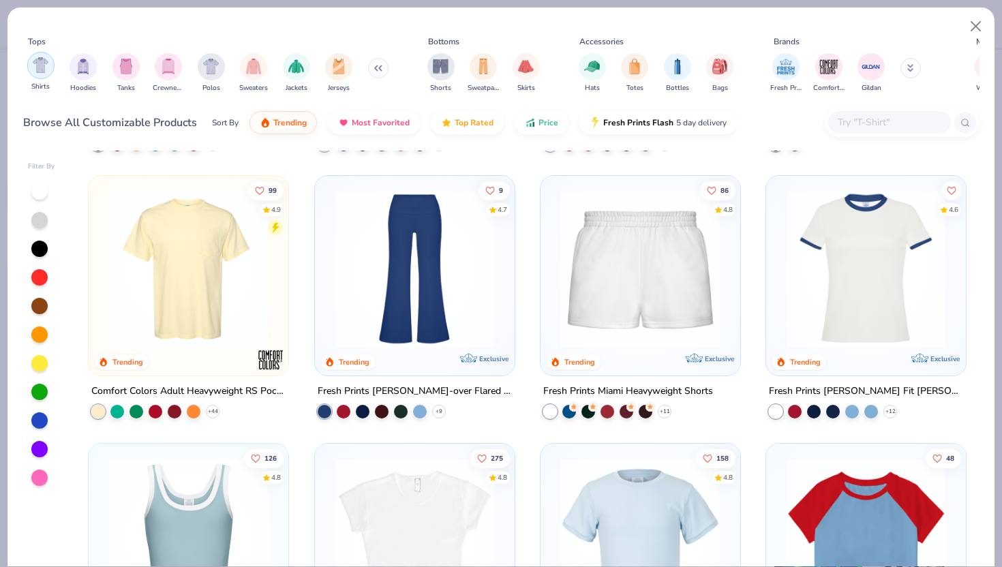
click at [49, 69] on div "filter for Shirts" at bounding box center [40, 65] width 27 height 27
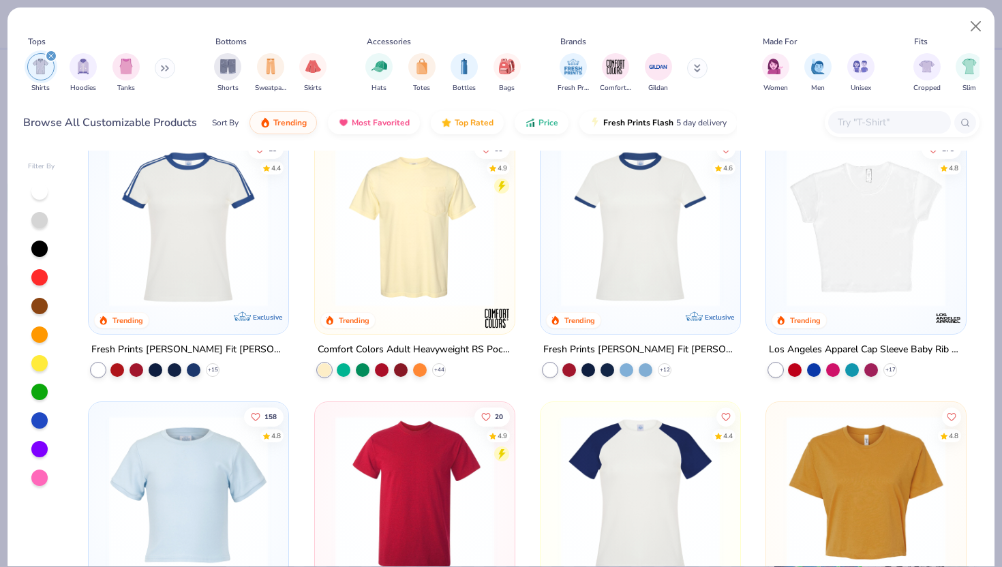
scroll to position [292, 0]
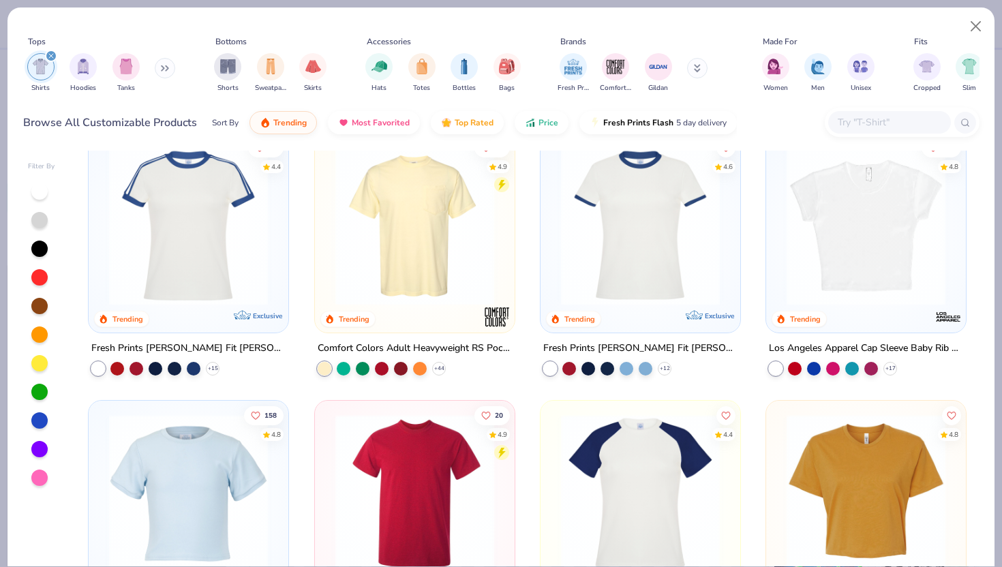
click at [857, 273] on img at bounding box center [866, 226] width 172 height 159
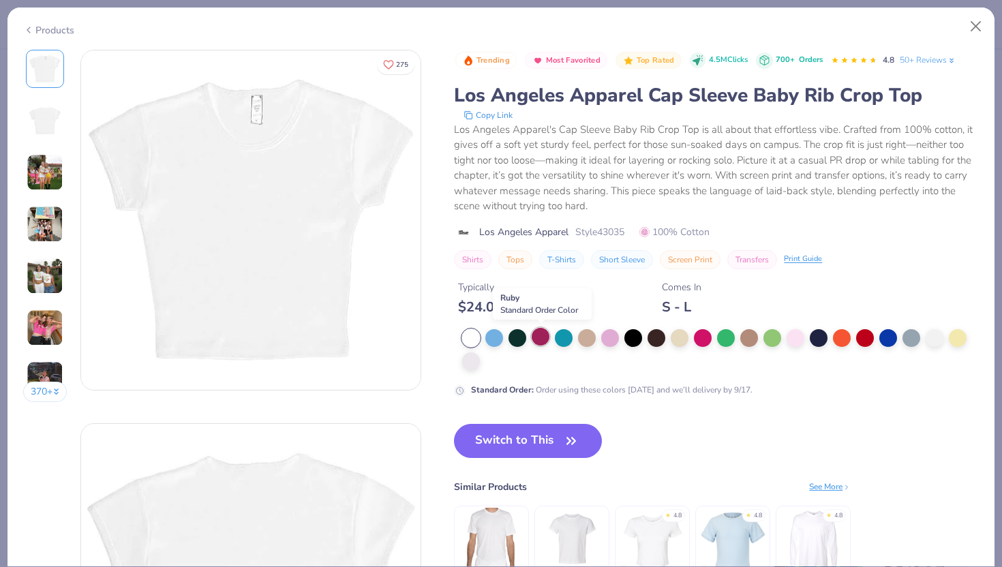
click at [538, 339] on div at bounding box center [541, 337] width 18 height 18
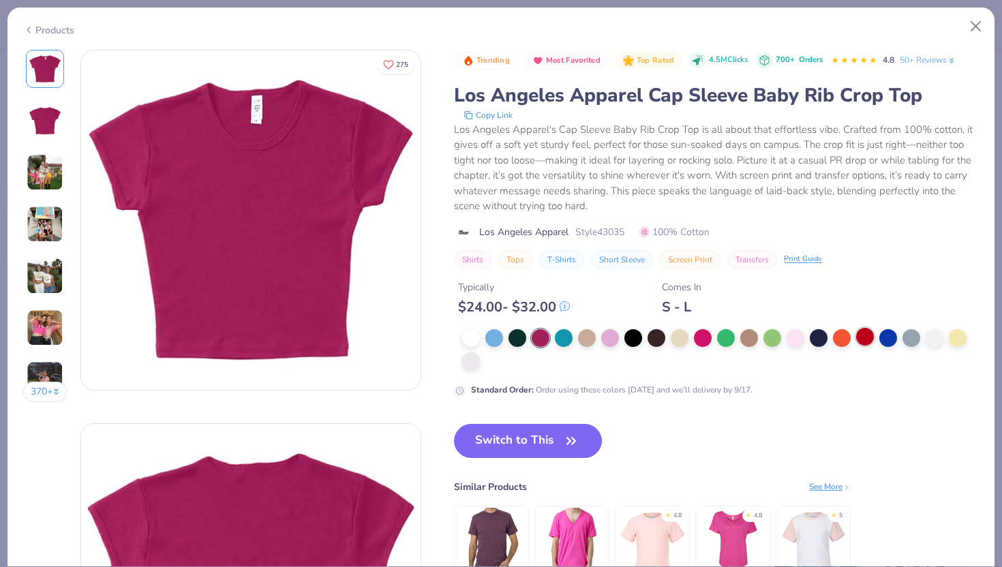
click at [862, 345] on div at bounding box center [865, 337] width 18 height 18
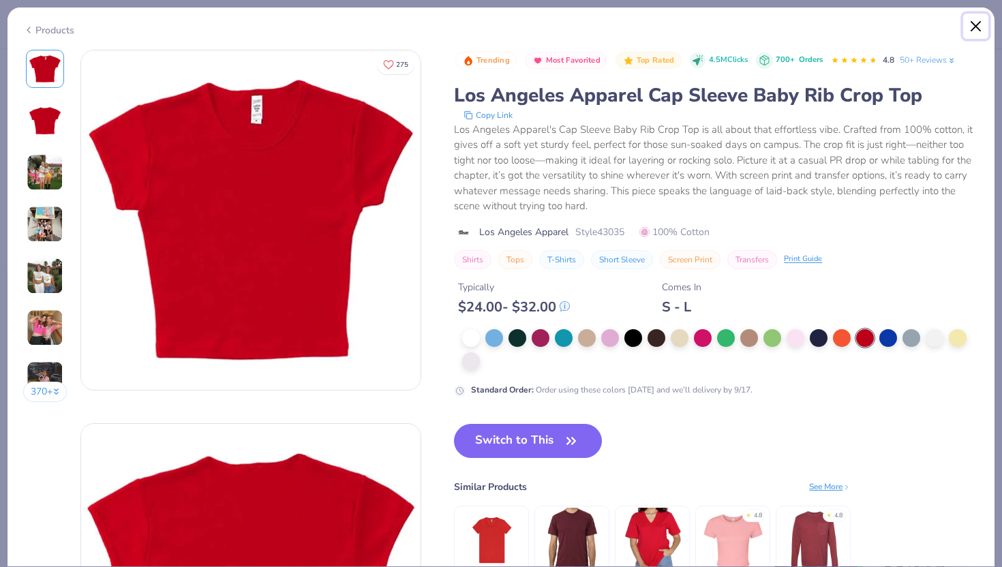
click at [982, 21] on button "Close" at bounding box center [976, 27] width 26 height 26
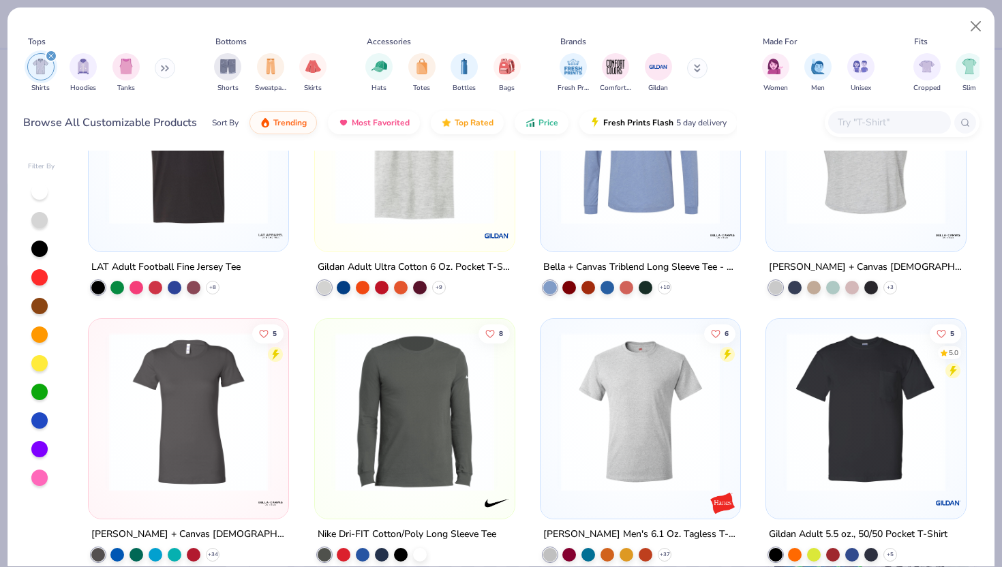
scroll to position [1965, 0]
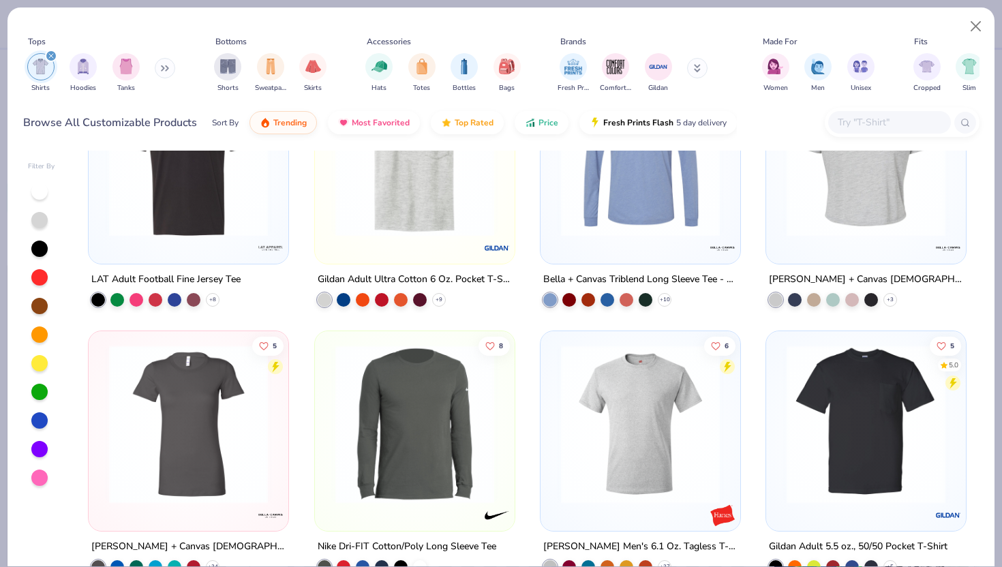
click at [866, 181] on img at bounding box center [866, 157] width 172 height 159
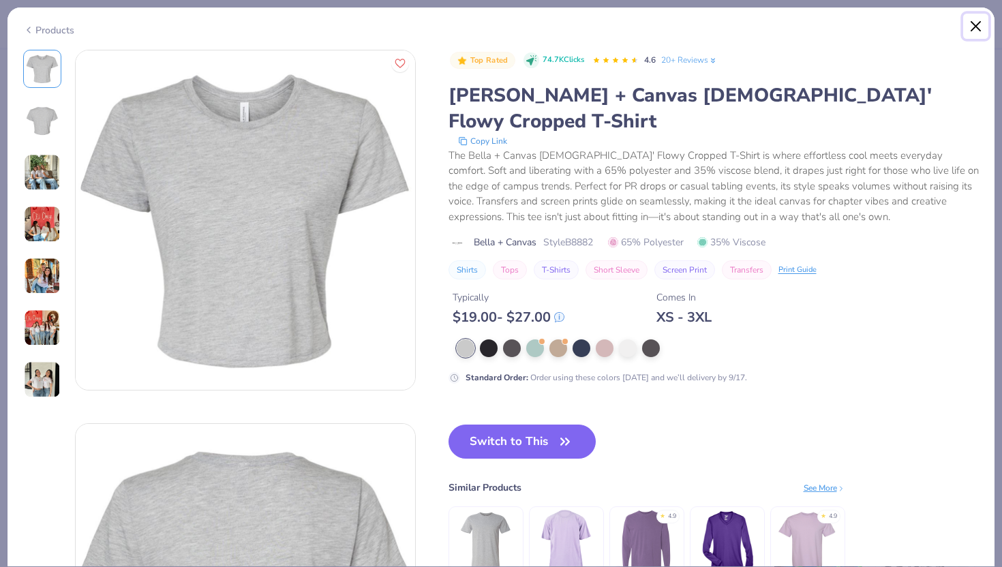
click at [974, 22] on button "Close" at bounding box center [976, 27] width 26 height 26
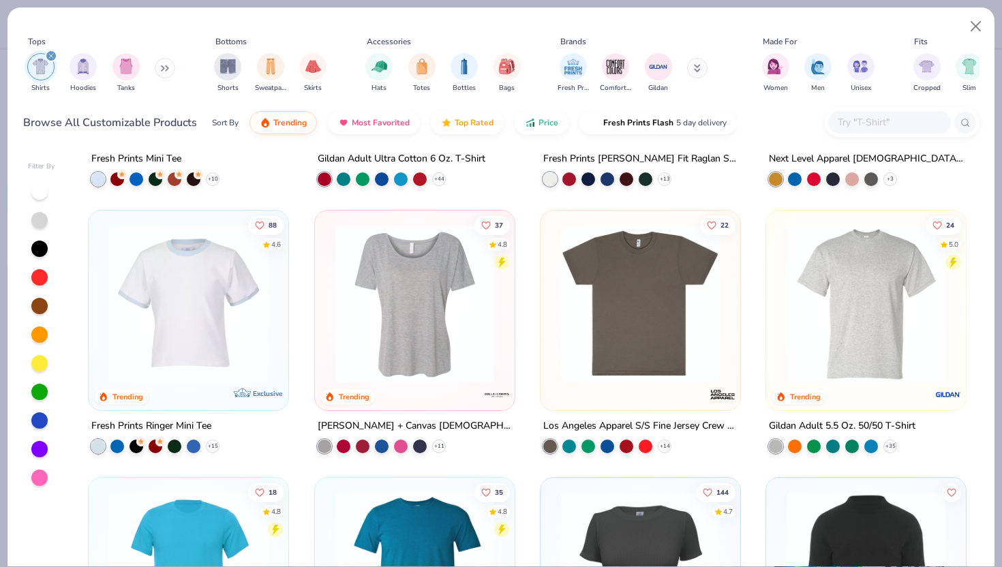
scroll to position [665, 0]
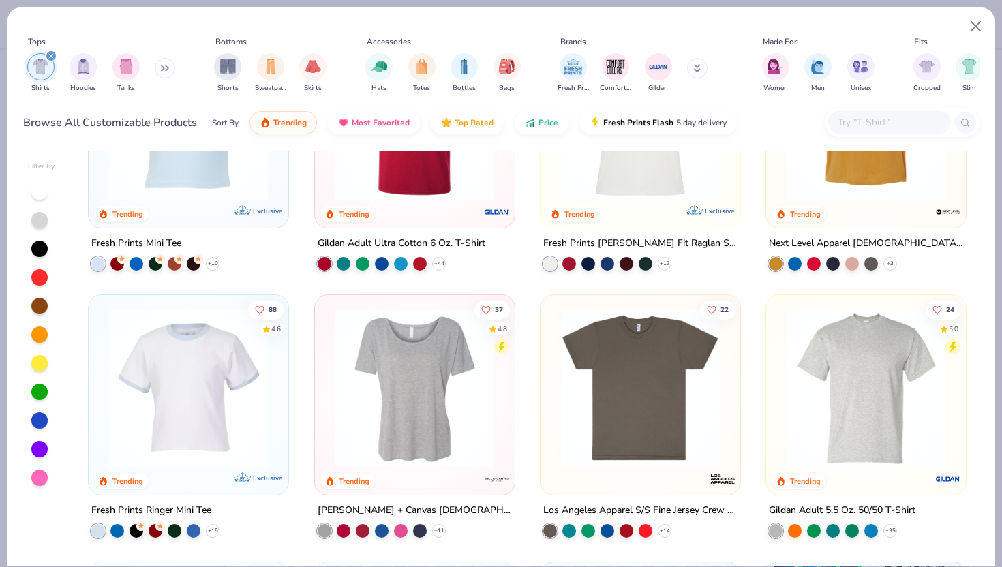
click at [36, 279] on div at bounding box center [39, 277] width 16 height 16
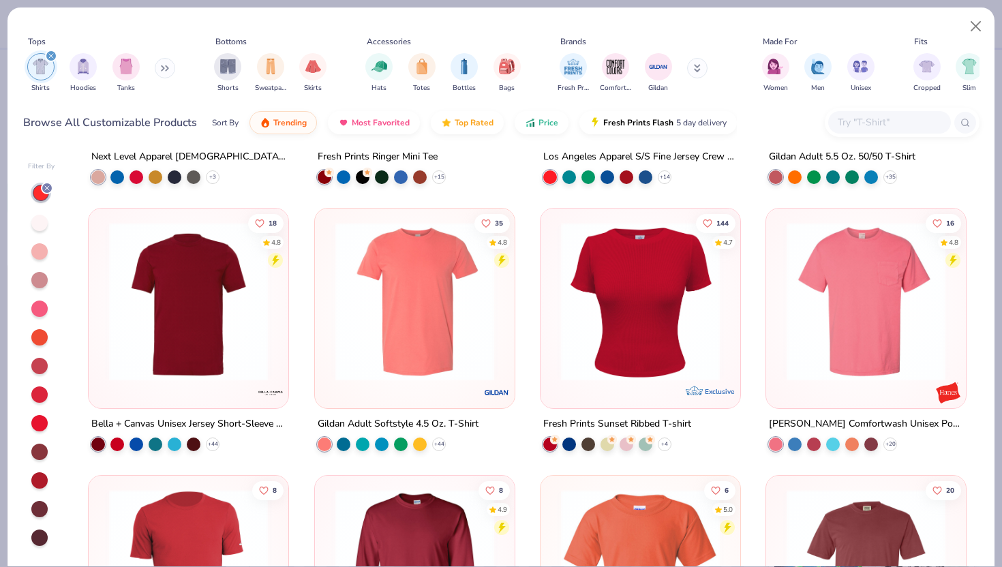
scroll to position [750, 0]
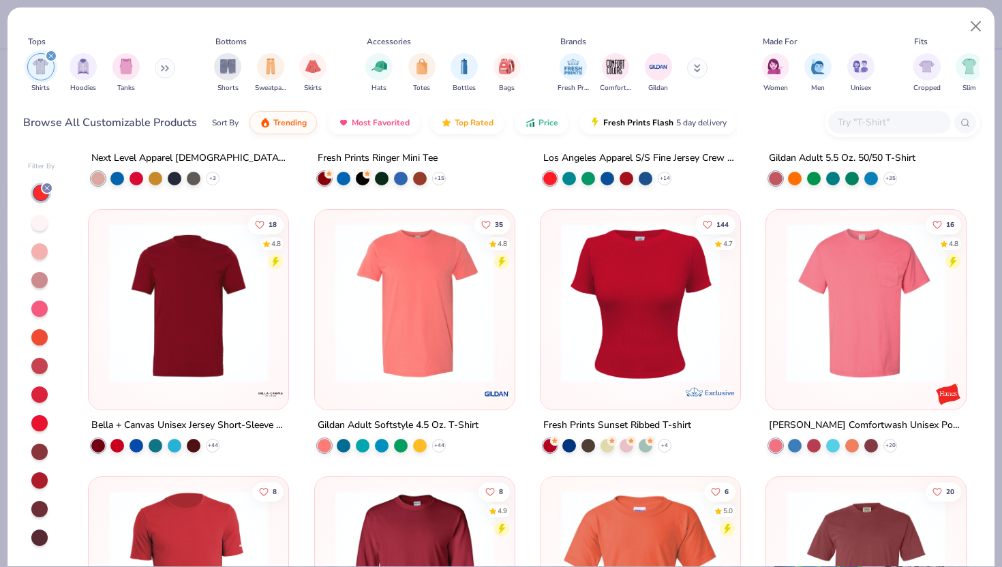
click at [603, 309] on img at bounding box center [640, 303] width 172 height 159
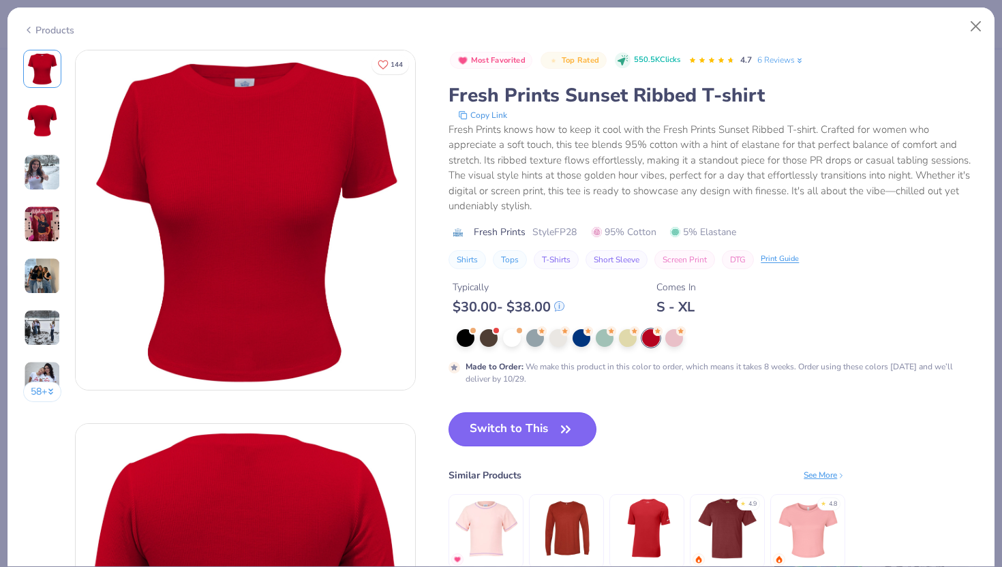
click at [502, 429] on button "Switch to This" at bounding box center [522, 429] width 148 height 34
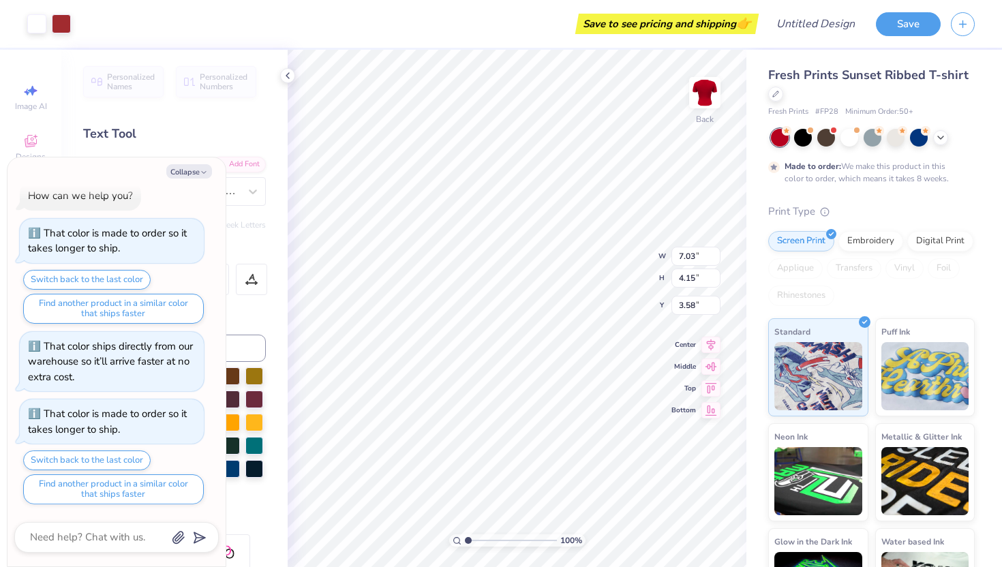
type textarea "x"
type input "4.08"
click at [776, 95] on icon at bounding box center [775, 92] width 7 height 7
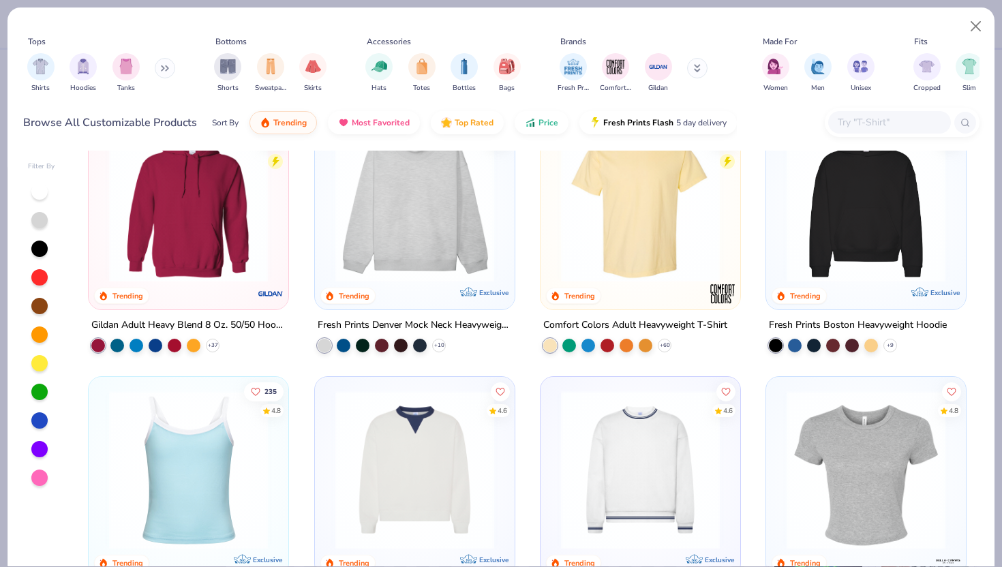
scroll to position [42, 0]
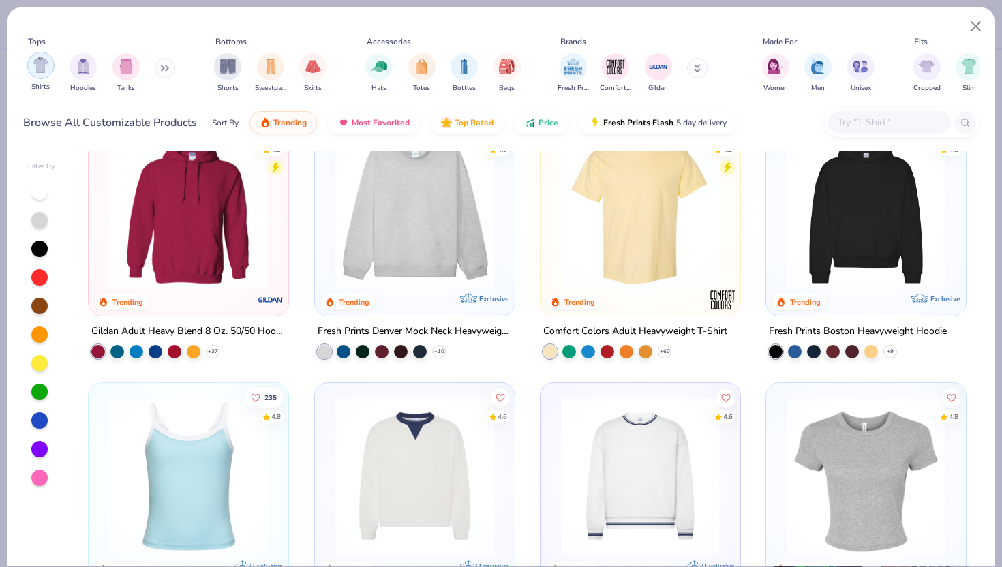
click at [41, 70] on img "filter for Shirts" at bounding box center [41, 65] width 16 height 16
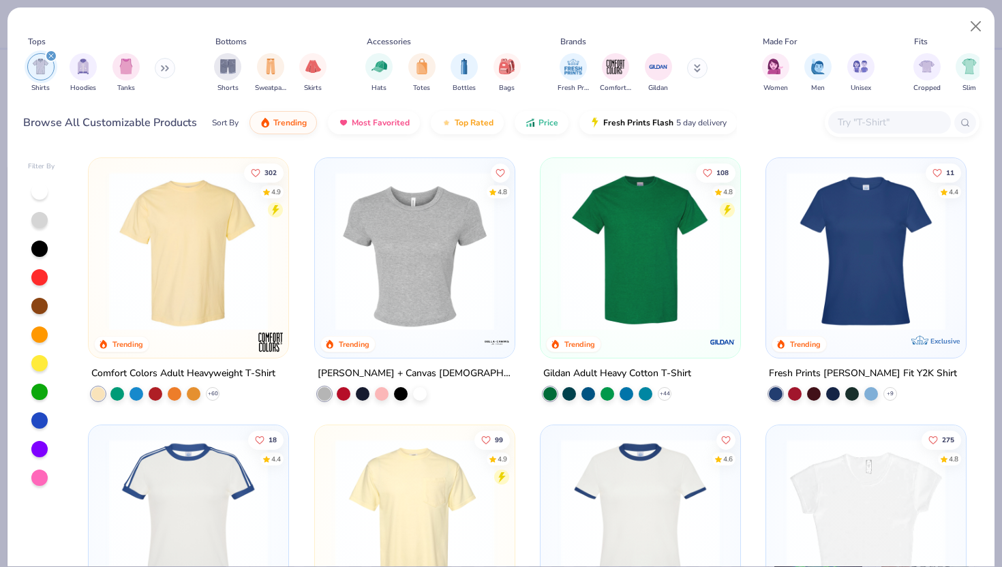
click at [38, 279] on div at bounding box center [39, 277] width 16 height 16
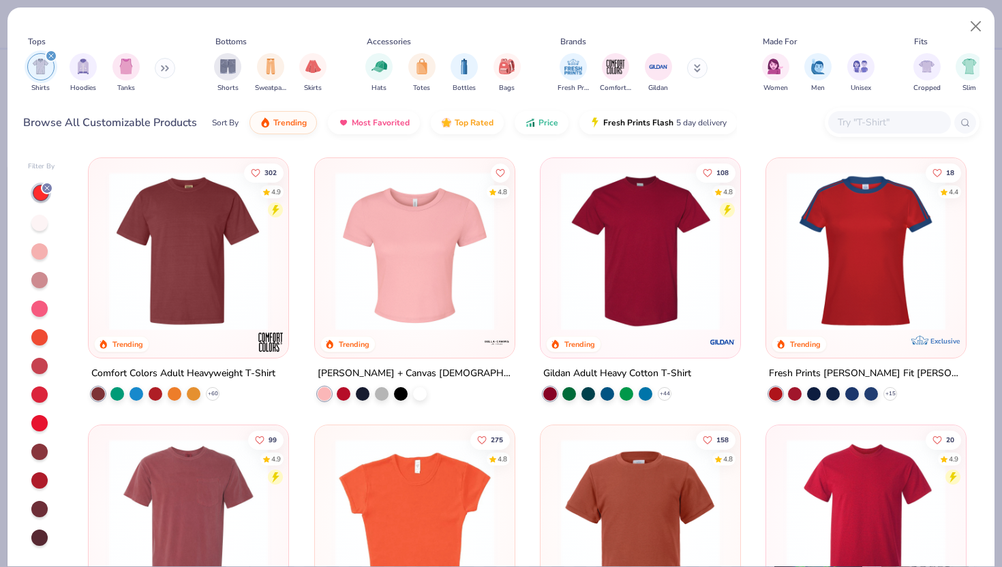
scroll to position [25, 0]
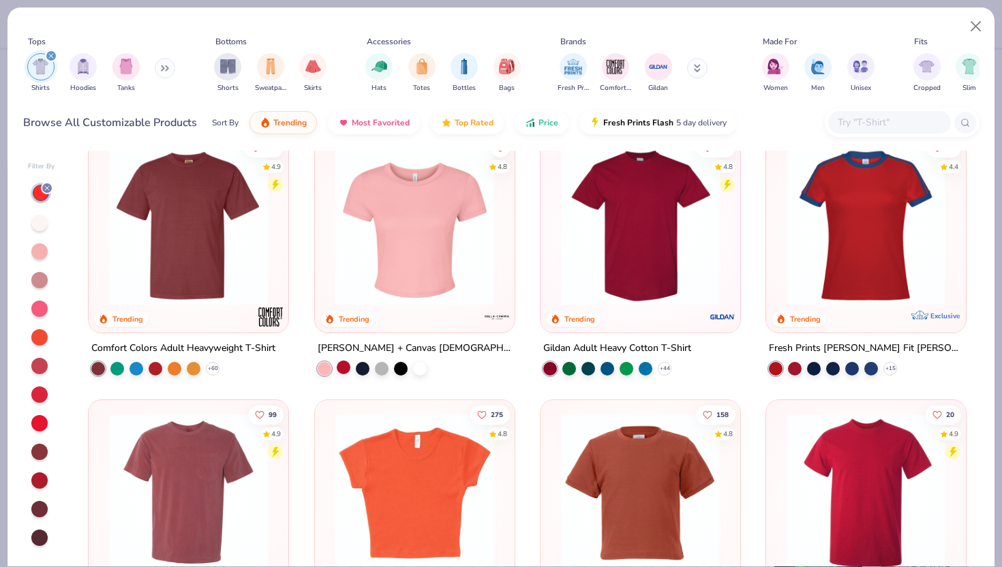
click at [339, 368] on div at bounding box center [344, 367] width 14 height 14
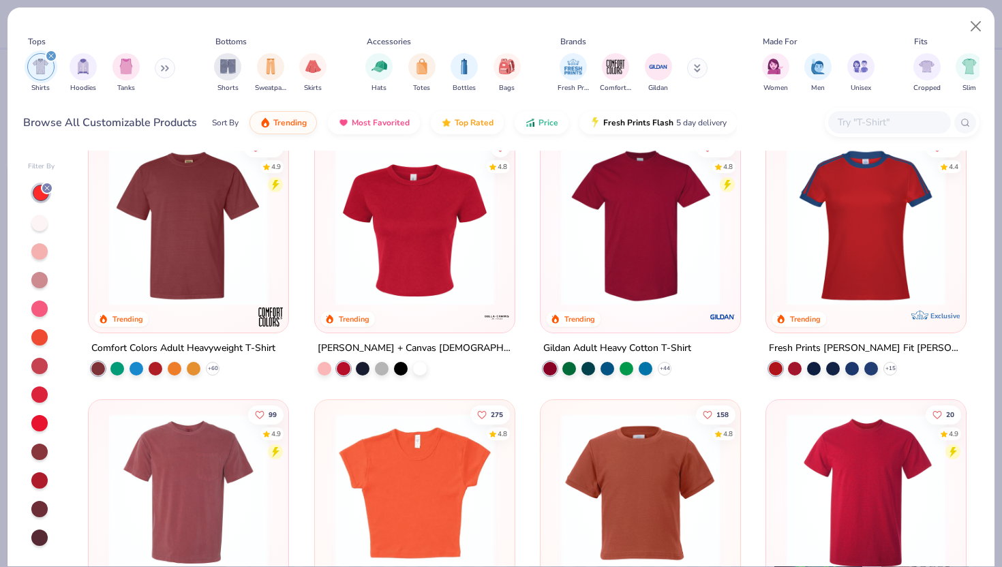
click at [435, 258] on img at bounding box center [414, 226] width 172 height 159
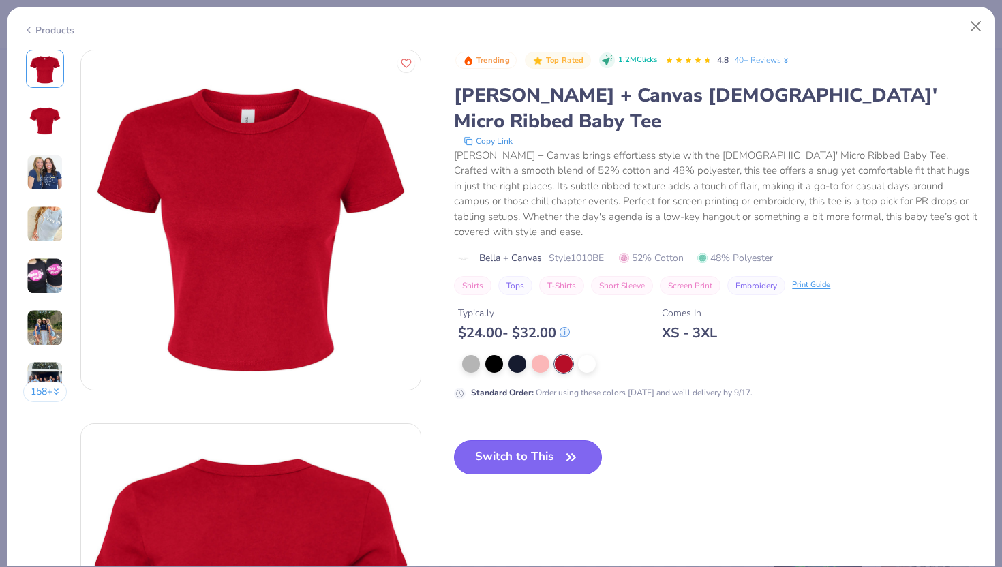
click at [491, 440] on button "Switch to This" at bounding box center [528, 457] width 148 height 34
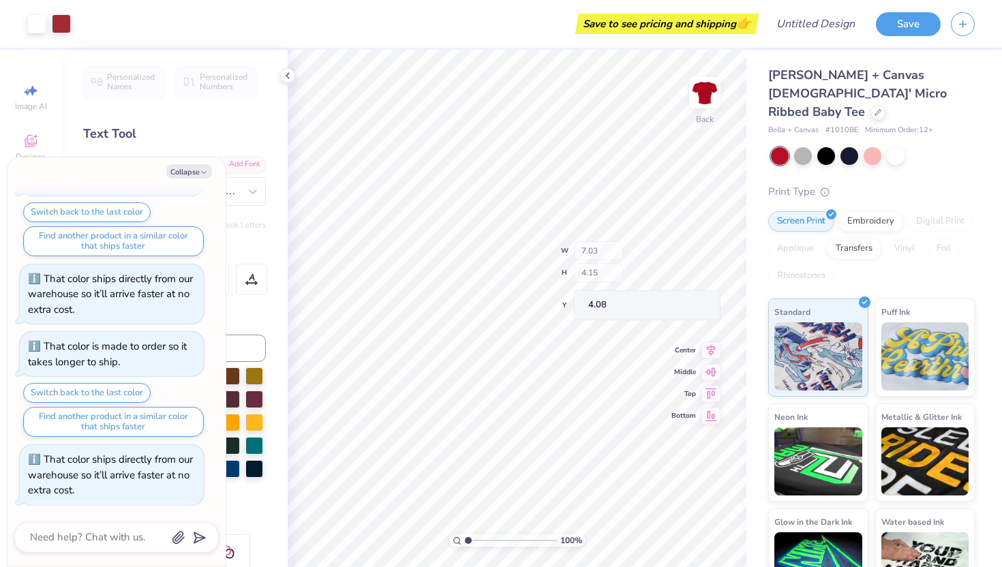
type textarea "x"
type input "2.44"
type textarea "x"
type input "8.75"
type input "5.17"
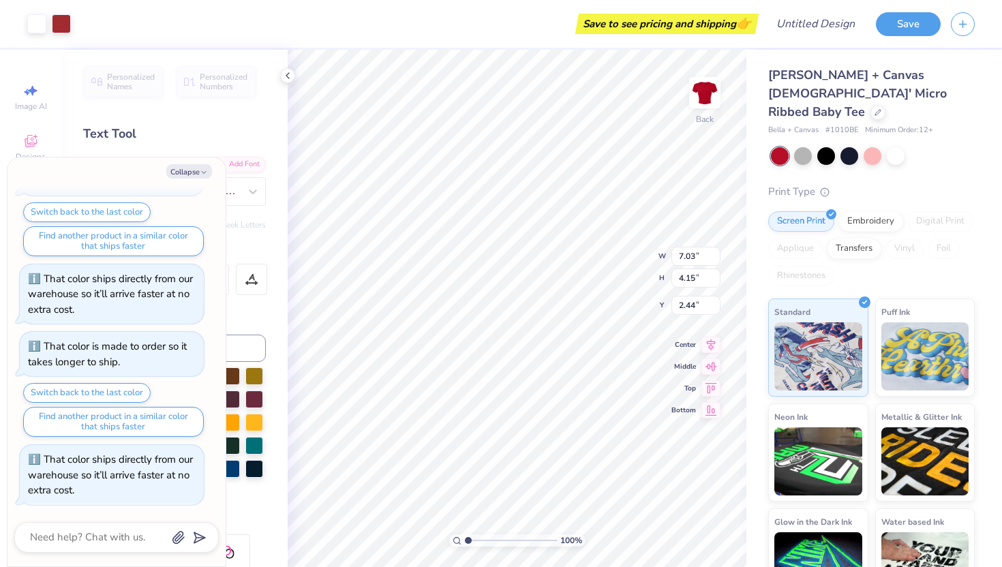
type input "1.42"
type textarea "x"
type input "10.78"
type input "6.37"
type input "1.47"
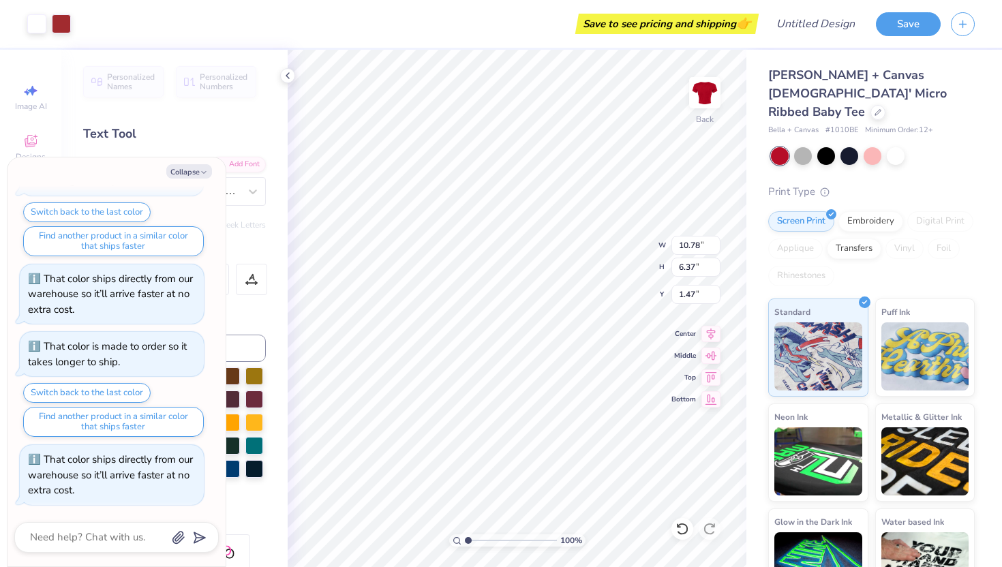
type textarea "x"
type input "0.81"
click at [672, 294] on input "0.81" at bounding box center [695, 294] width 49 height 19
type textarea "x"
type input "3.95"
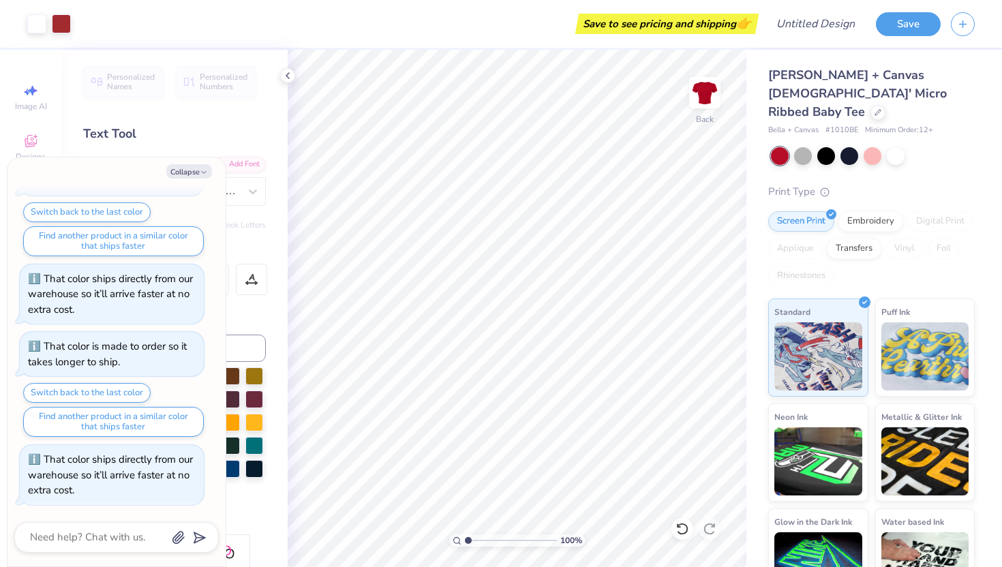
type textarea "x"
